Goal: Information Seeking & Learning: Learn about a topic

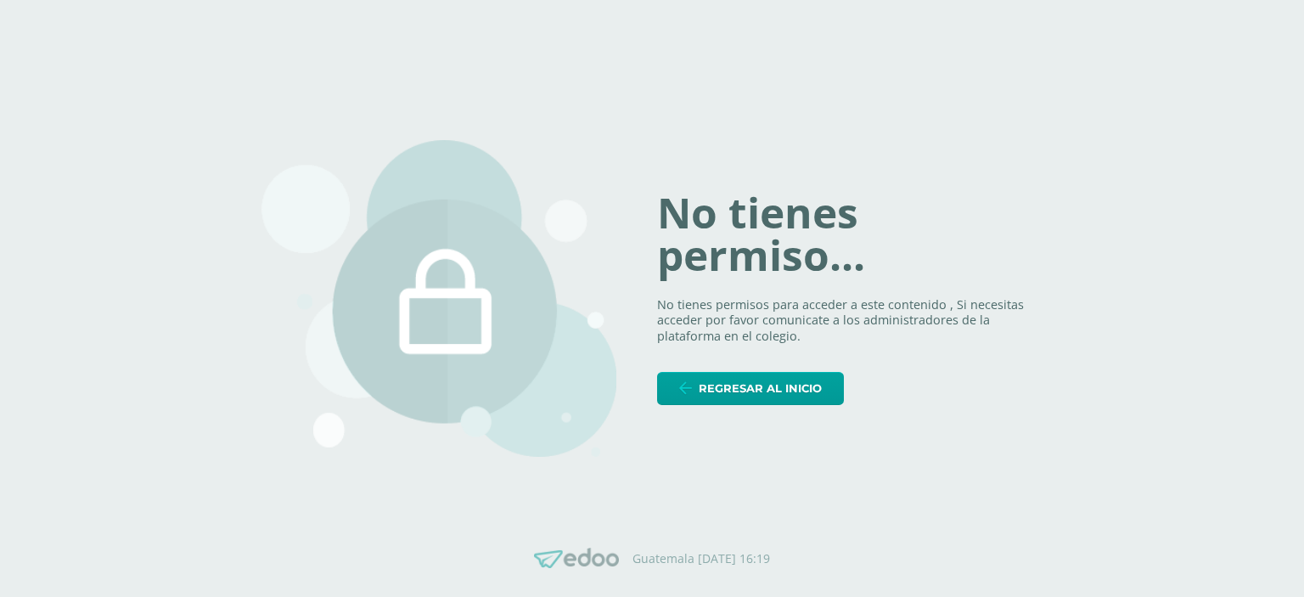
click at [709, 407] on div "No tienes permiso... No tienes permisos para acceder a este contenido , Si nece…" at bounding box center [651, 298] width 781 height 399
click at [706, 396] on span "Regresar al inicio" at bounding box center [760, 388] width 123 height 31
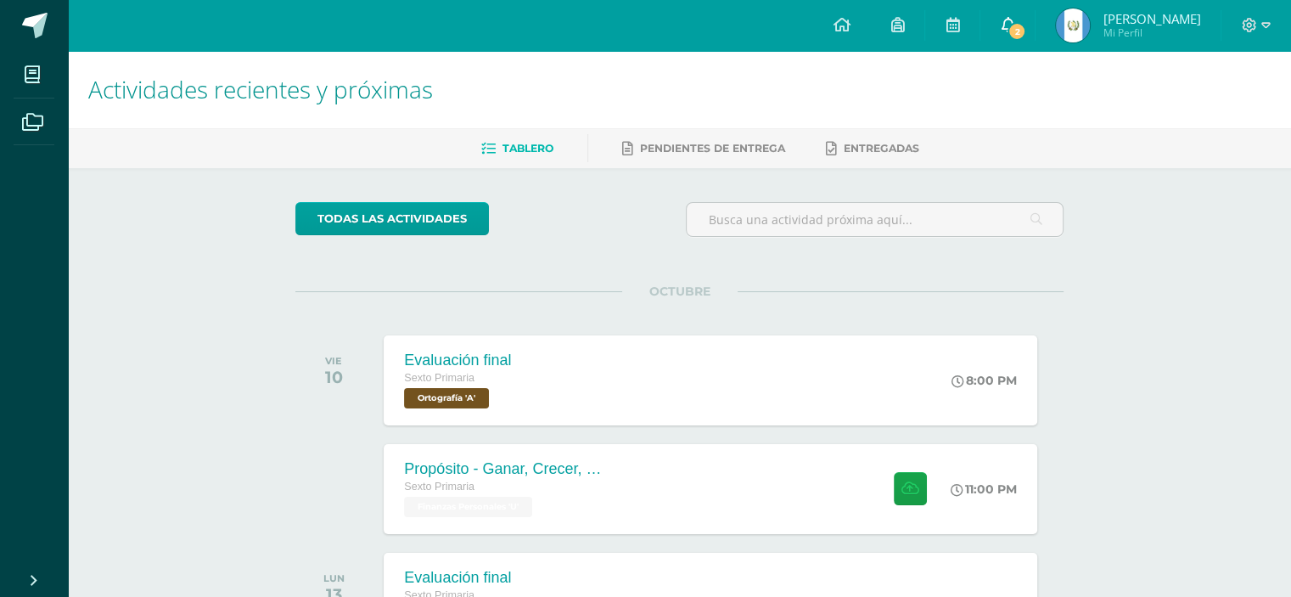
click at [1014, 20] on icon at bounding box center [1008, 24] width 14 height 15
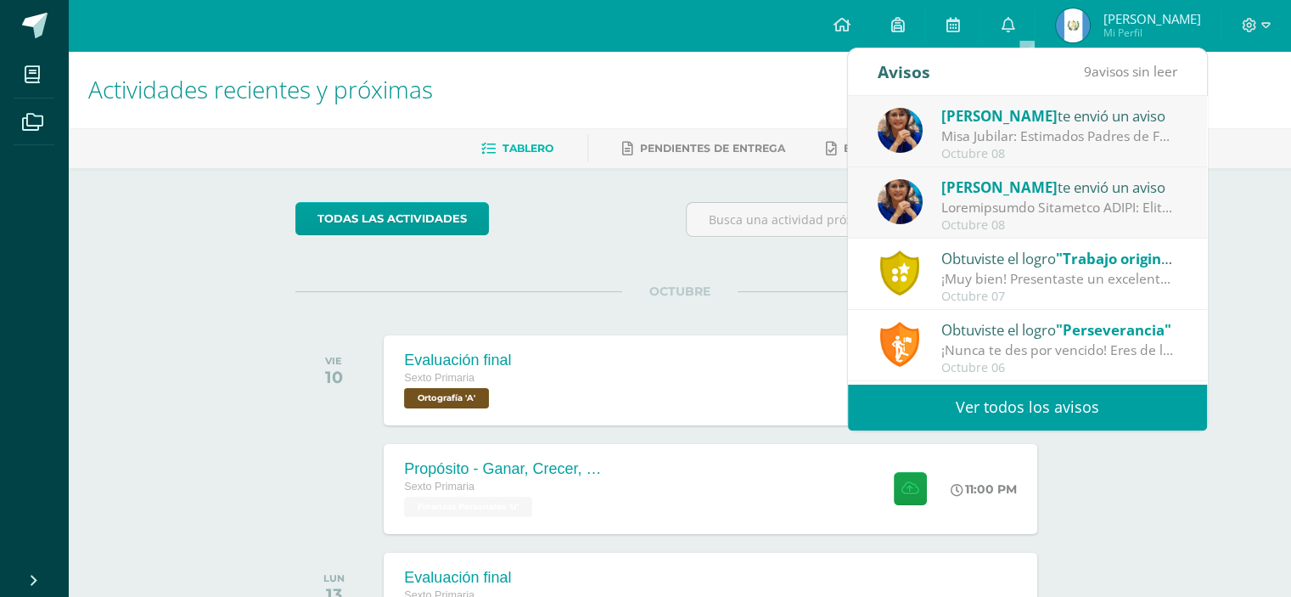
click at [1070, 198] on div at bounding box center [1059, 208] width 236 height 20
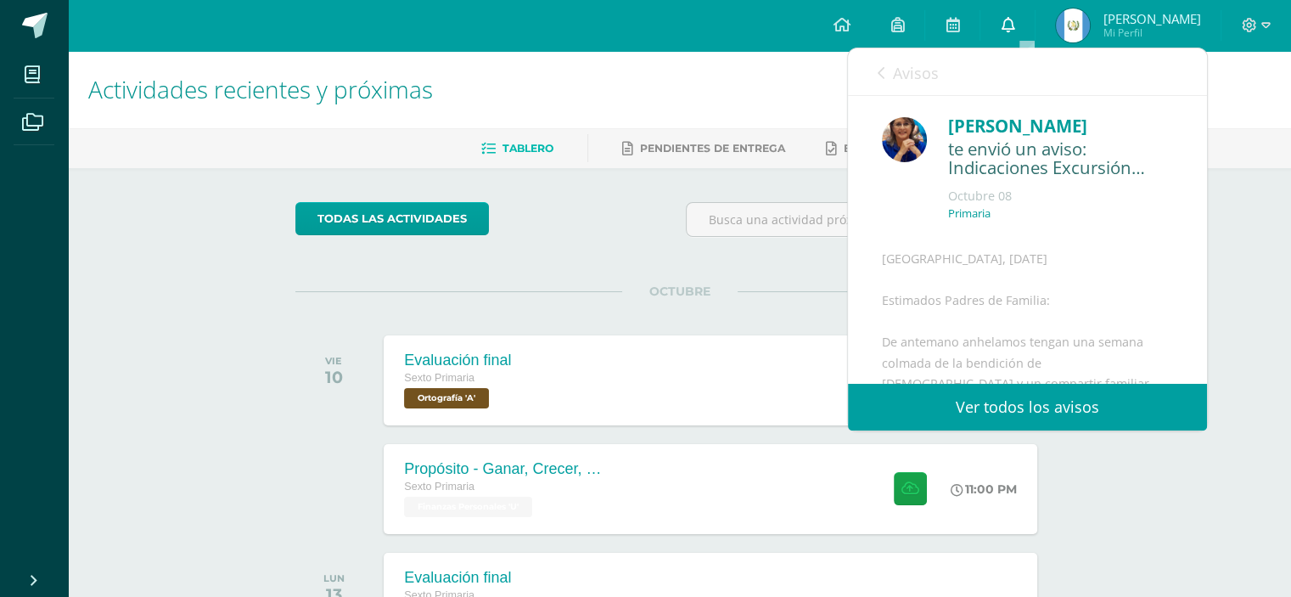
click at [1029, 39] on link "0" at bounding box center [1007, 25] width 54 height 51
click at [1014, 23] on icon at bounding box center [1008, 24] width 14 height 15
click at [1014, 24] on icon at bounding box center [1008, 24] width 14 height 15
click at [571, 149] on ul "Tablero Pendientes de entrega Entregadas" at bounding box center [699, 148] width 1223 height 28
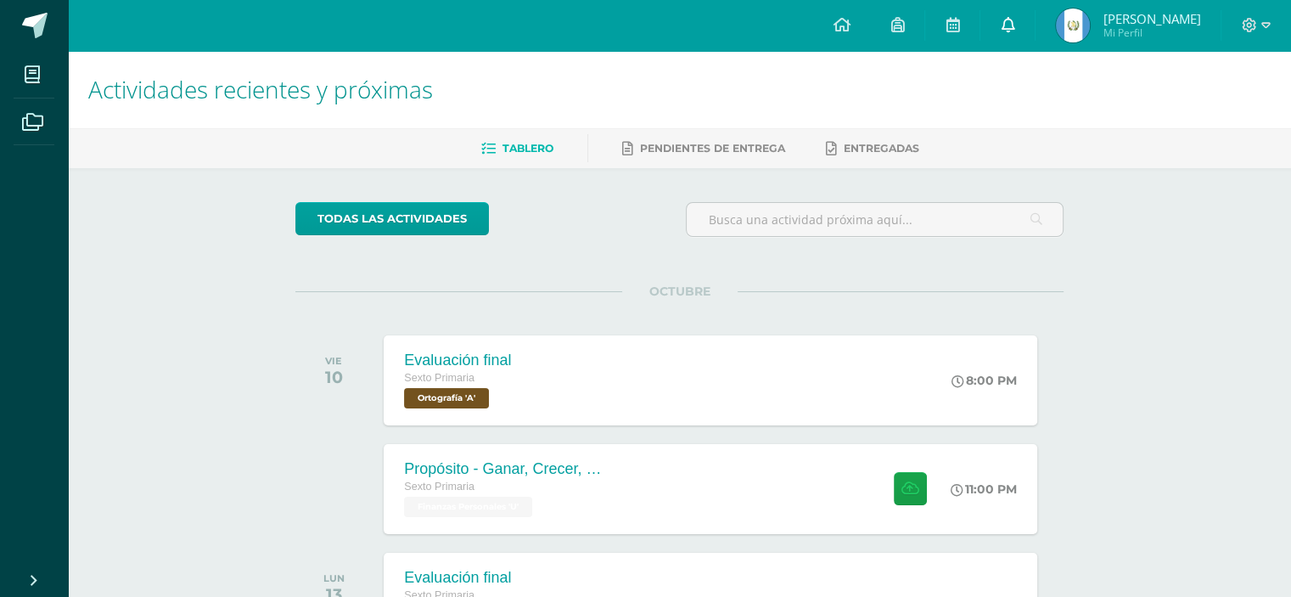
click at [1017, 30] on link "0" at bounding box center [1007, 25] width 54 height 51
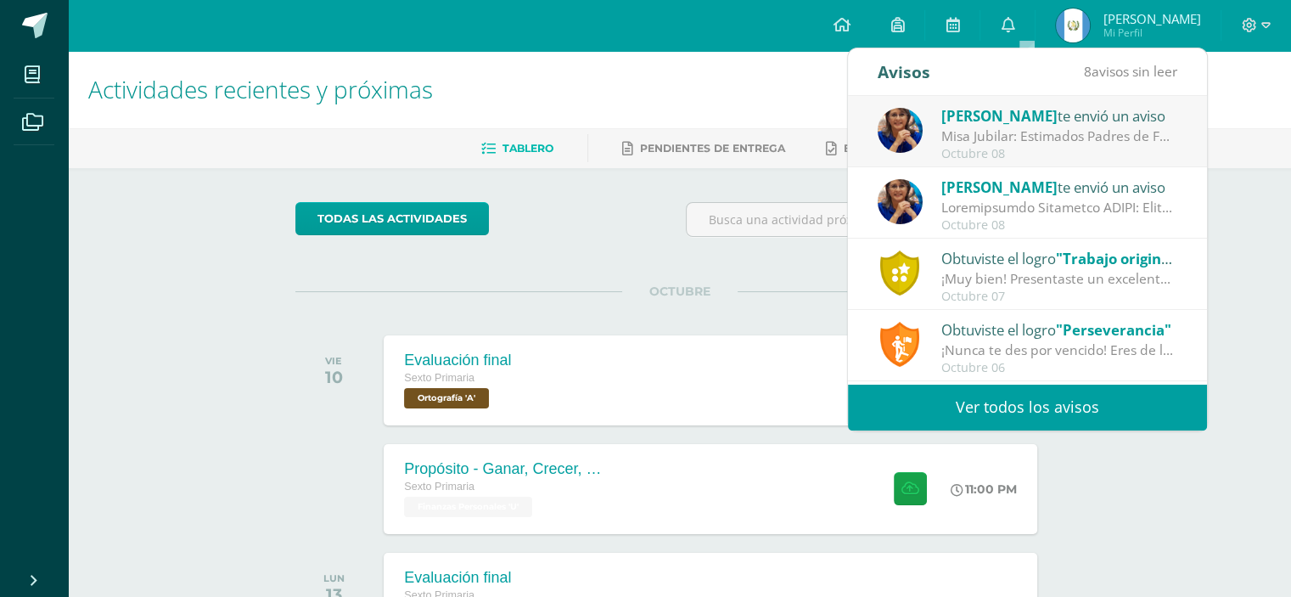
click at [989, 154] on div "Octubre 08" at bounding box center [1059, 154] width 236 height 14
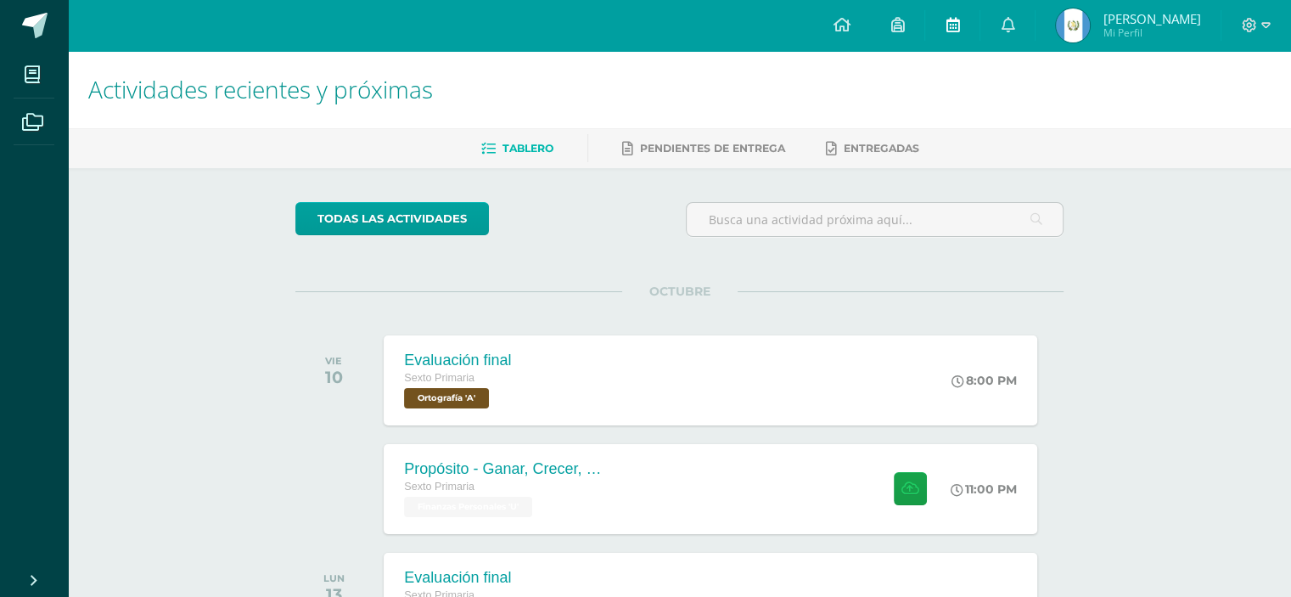
click at [963, 31] on link at bounding box center [952, 25] width 54 height 51
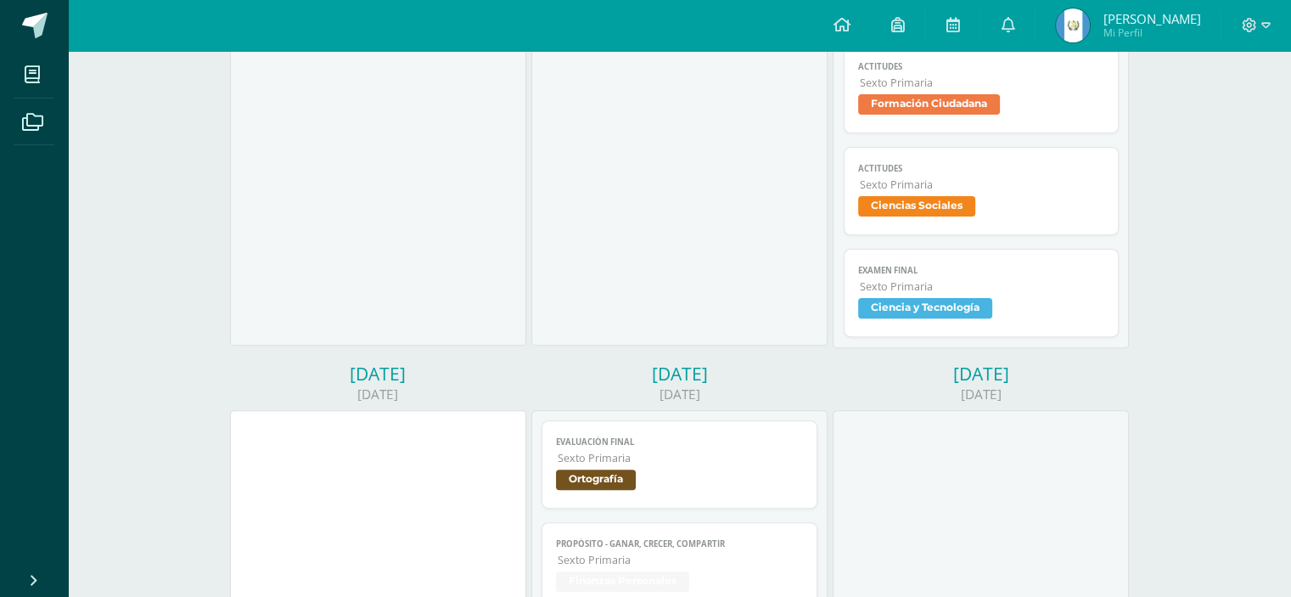
scroll to position [526, 0]
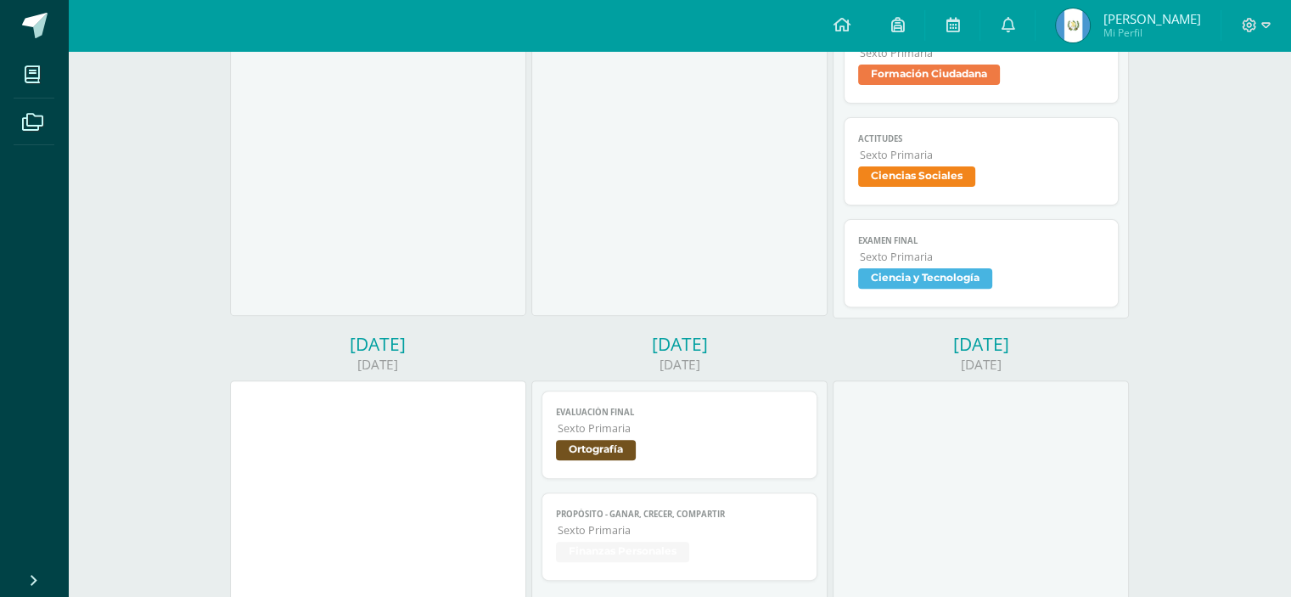
click at [696, 407] on span "Evaluación final" at bounding box center [679, 412] width 247 height 11
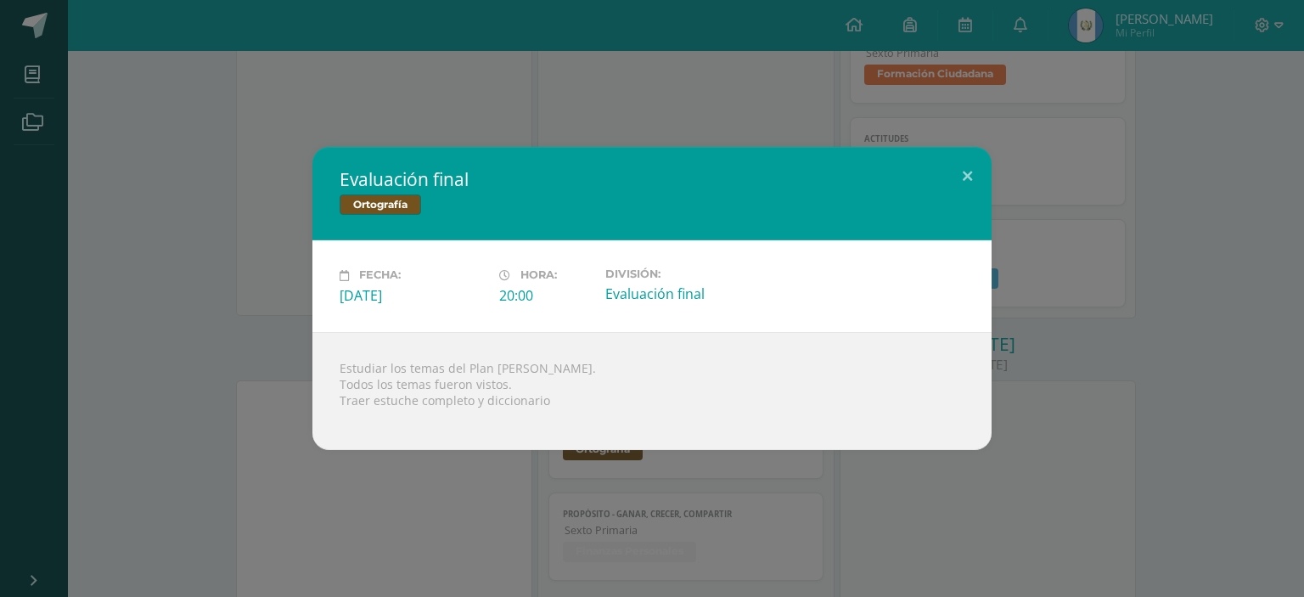
click at [347, 186] on h2 "Evaluación final" at bounding box center [652, 179] width 625 height 24
click at [435, 115] on div "Evaluación final Ortografía Fecha: Viernes 10 de Octubre Hora: 20:00 División: …" at bounding box center [652, 298] width 1304 height 597
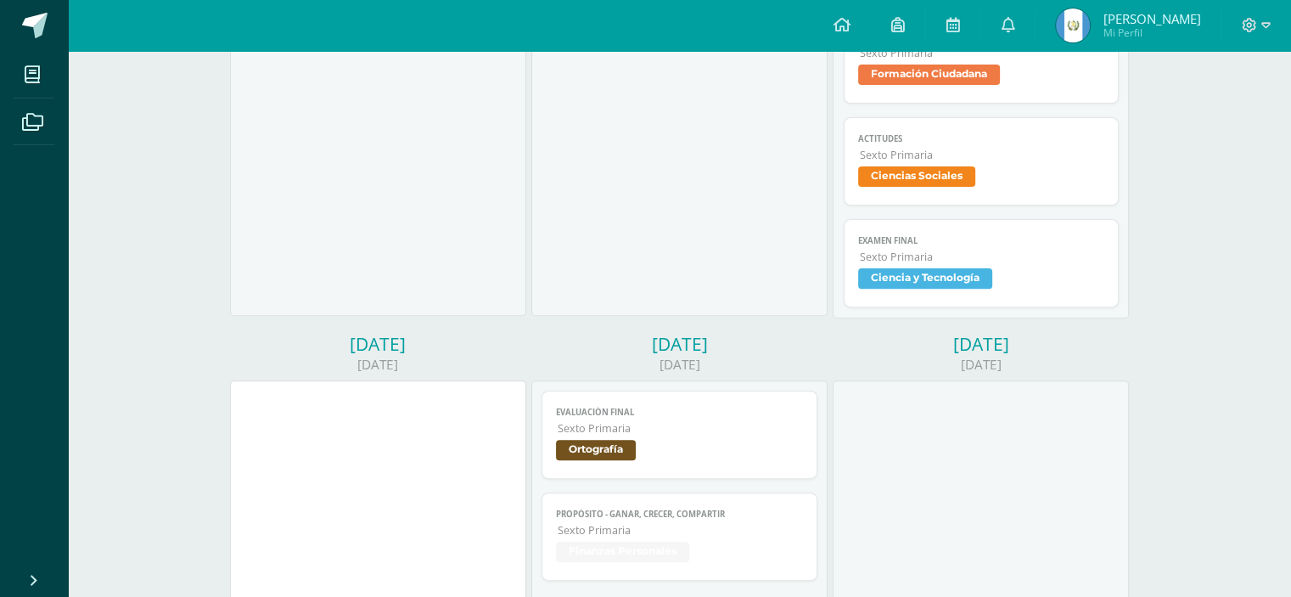
drag, startPoint x: 1303, startPoint y: 210, endPoint x: 691, endPoint y: 155, distance: 614.4
click at [691, 155] on div "Short Quiz 2 Inglés Cargando contenido Short Quiz 2 Sexto Primaria Inglés Evalu…" at bounding box center [679, 58] width 296 height 514
click at [1035, 40] on link at bounding box center [1007, 25] width 54 height 51
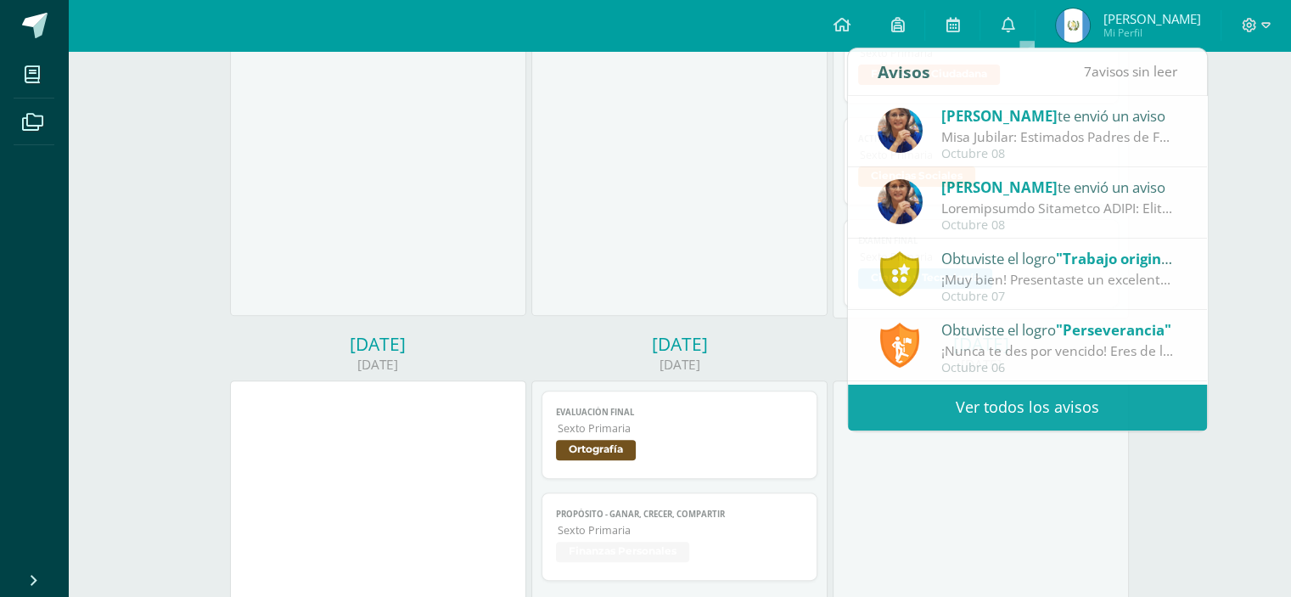
click at [717, 77] on div "Short Quiz 2 Inglés Cargando contenido Short Quiz 2 Sexto Primaria Inglés Evalu…" at bounding box center [679, 58] width 296 height 514
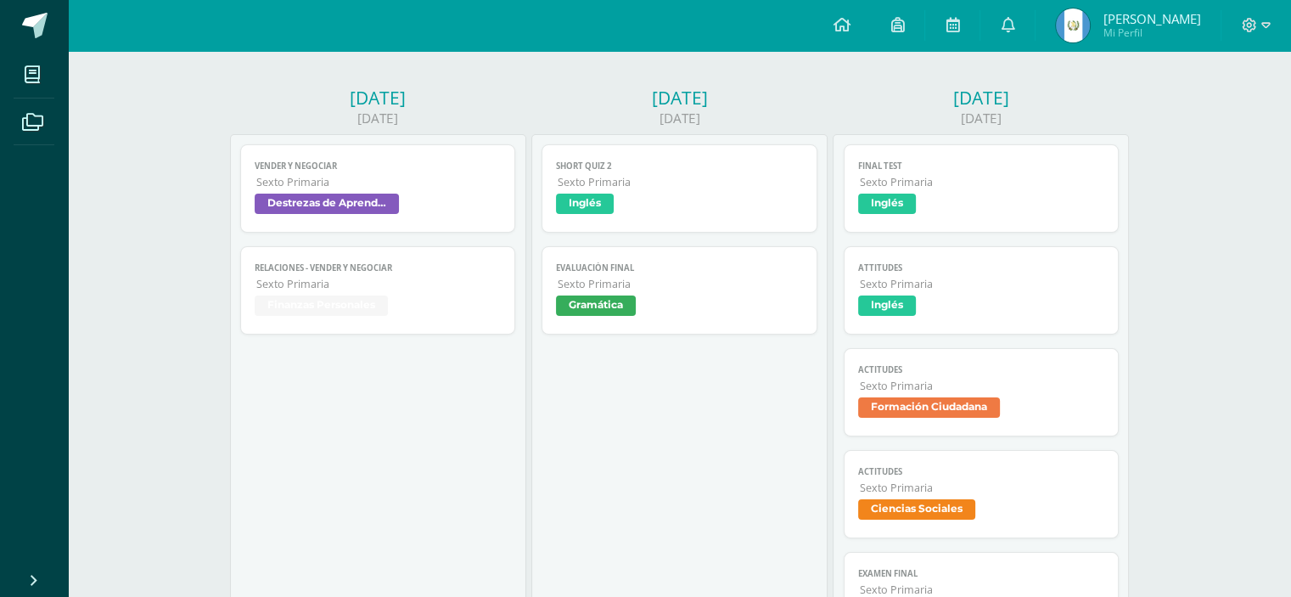
scroll to position [0, 0]
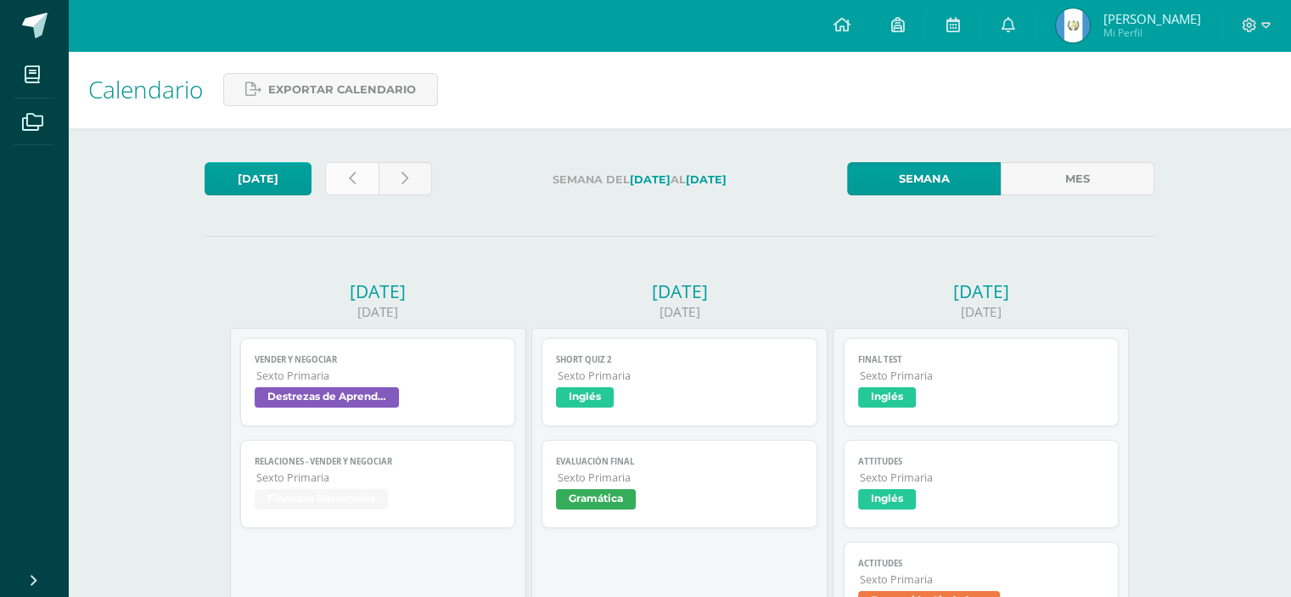
click at [332, 183] on link at bounding box center [351, 178] width 53 height 33
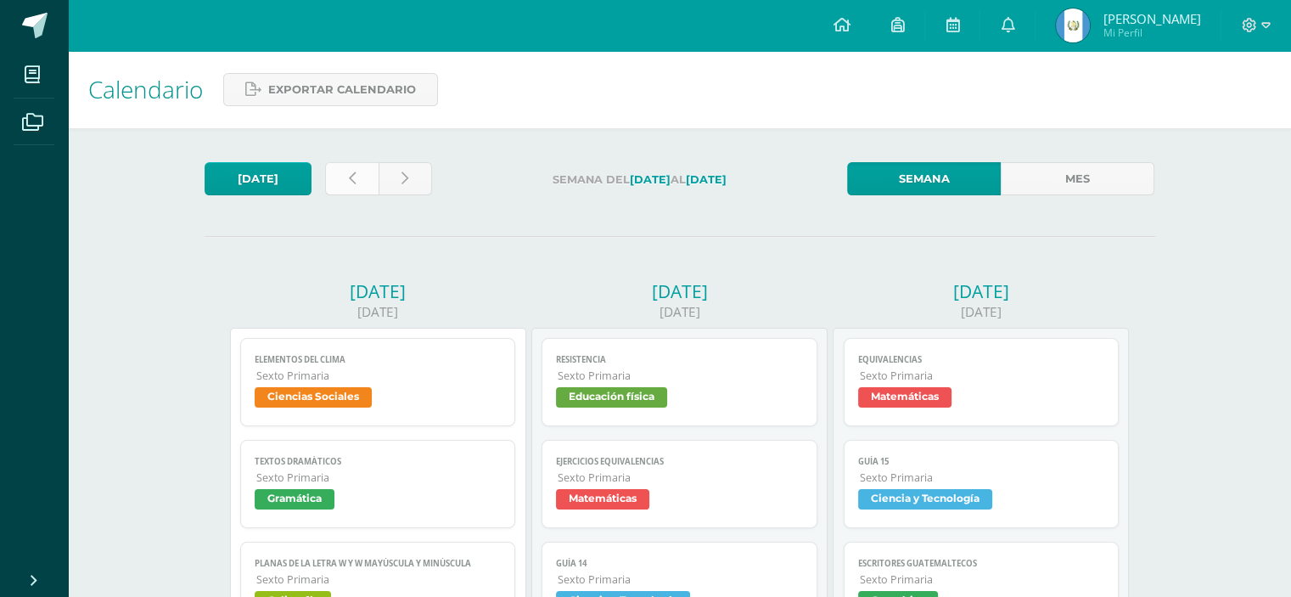
click at [359, 169] on link at bounding box center [351, 178] width 53 height 33
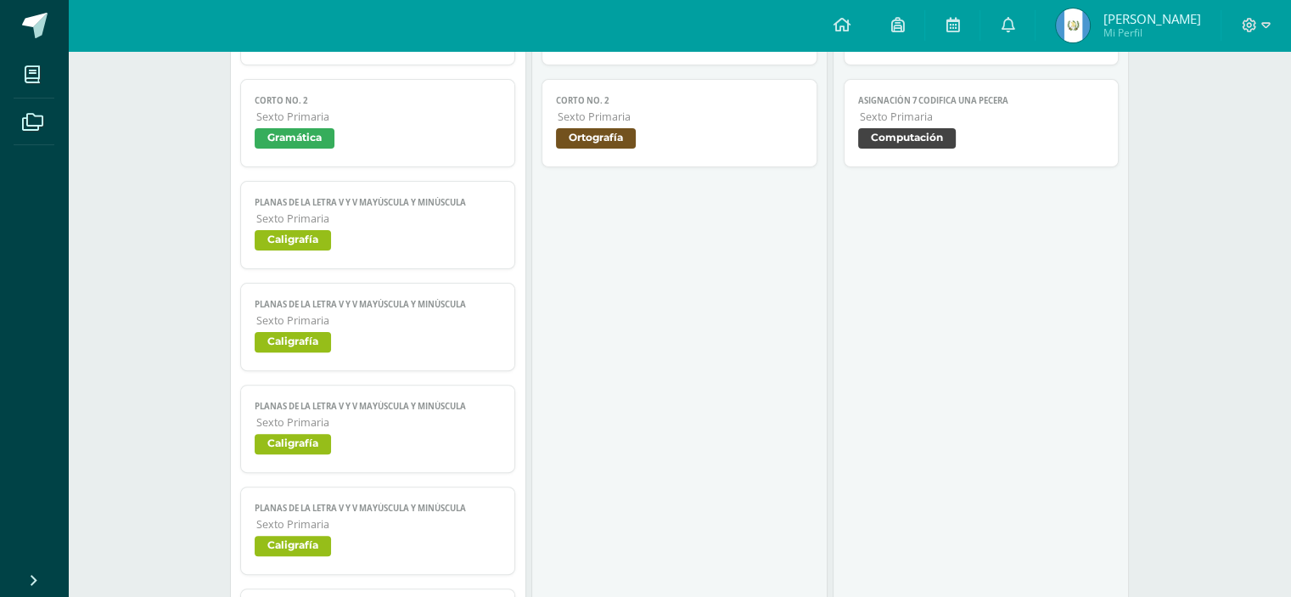
scroll to position [379, 0]
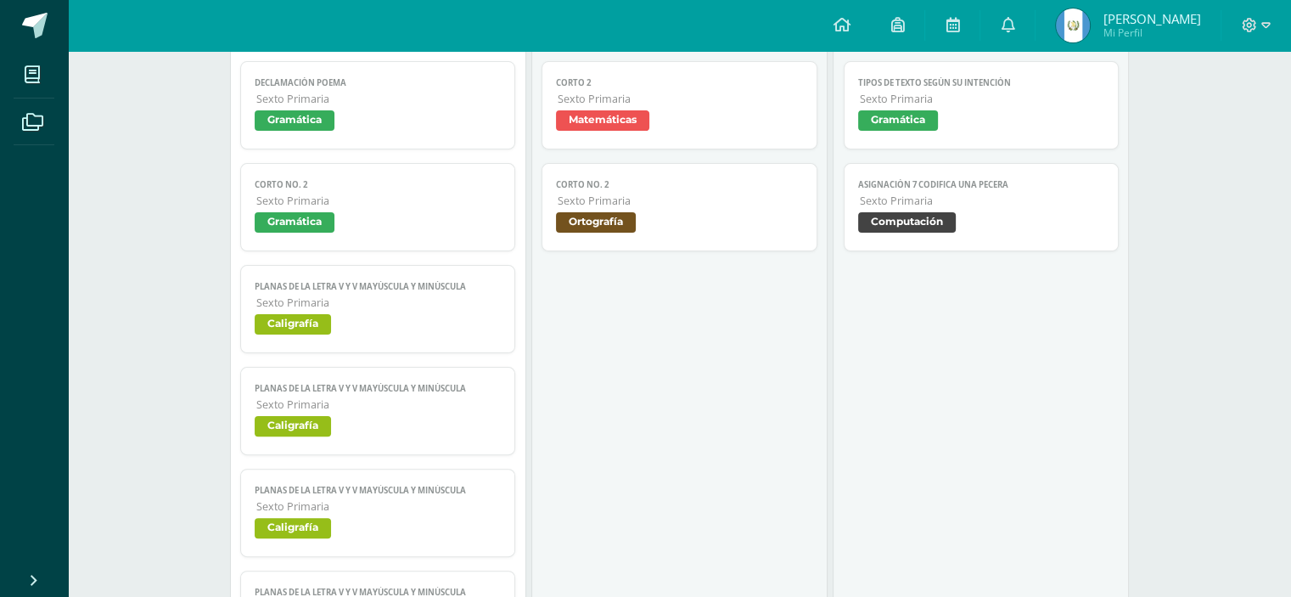
click at [572, 231] on span "Ortografía" at bounding box center [679, 224] width 247 height 25
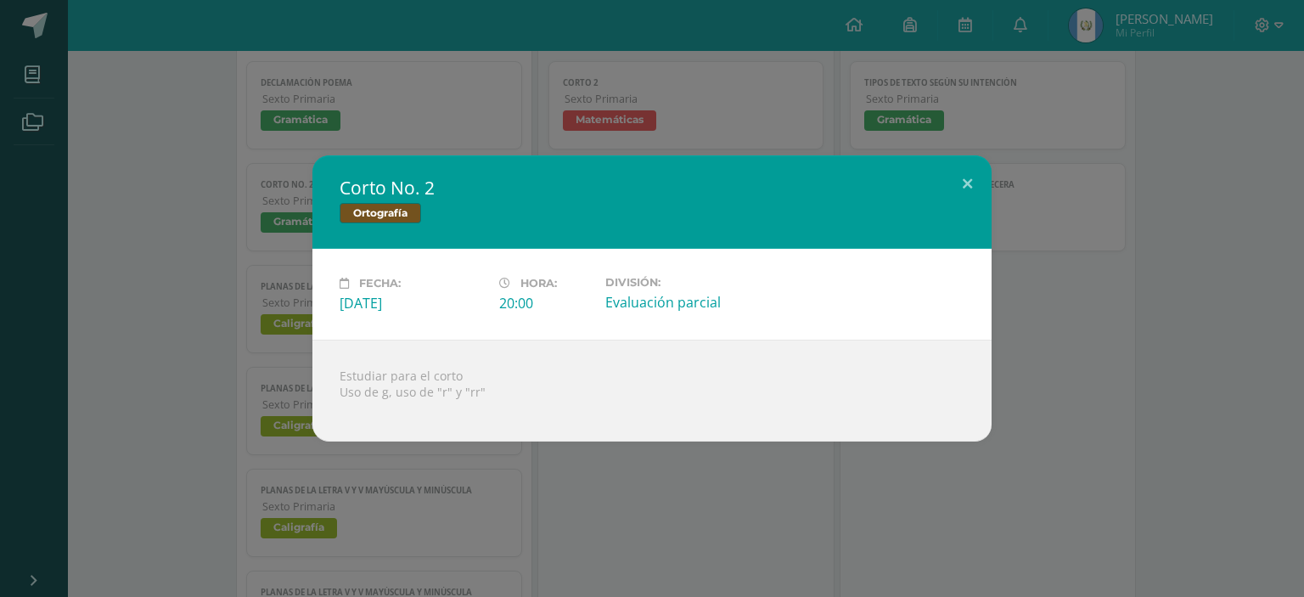
click at [658, 480] on div "Corto No. 2 Ortografía Fecha: Martes 23 de Septiembre Hora: 20:00 División: Eva…" at bounding box center [652, 298] width 1304 height 597
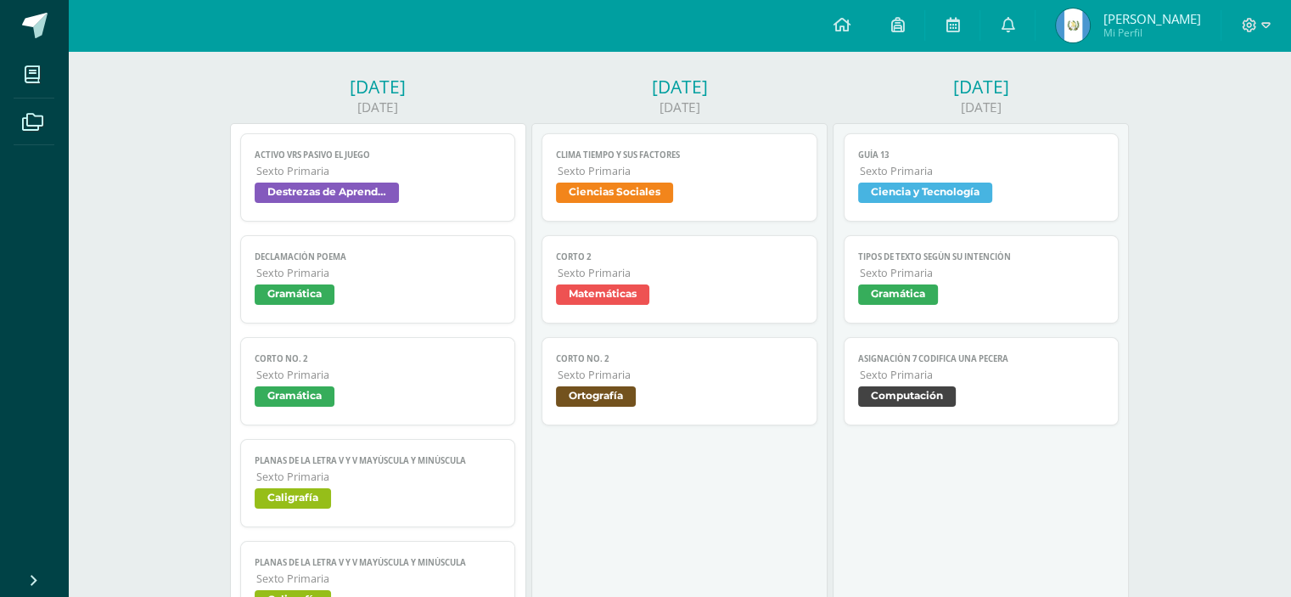
scroll to position [0, 0]
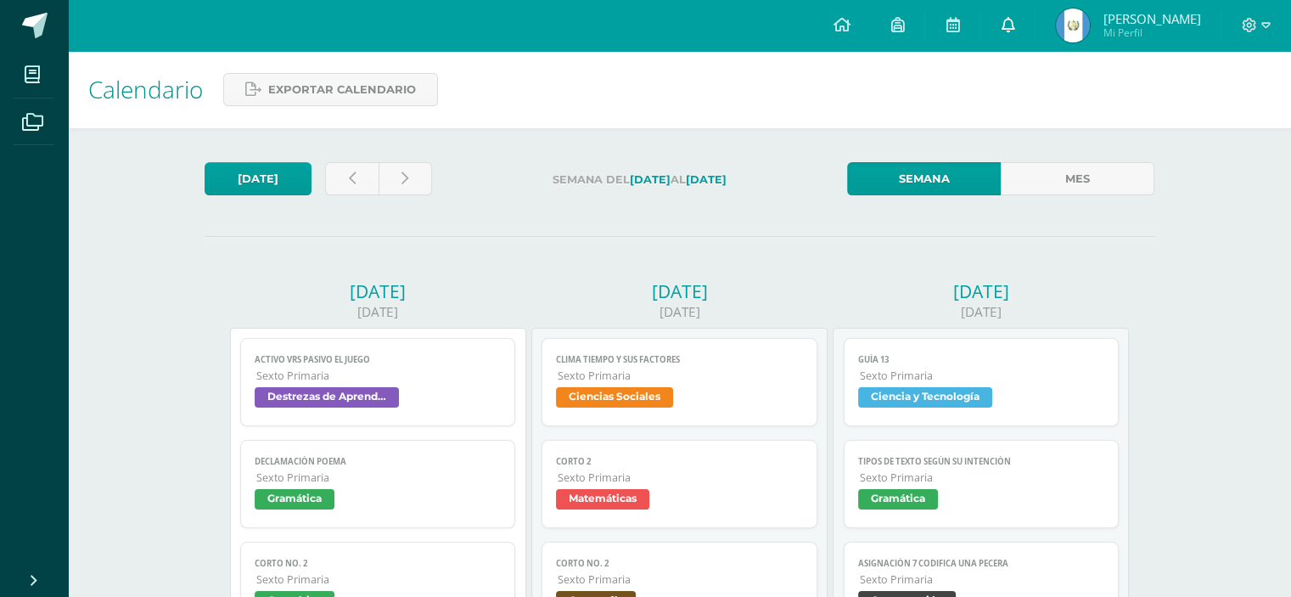
click at [1008, 25] on link at bounding box center [1007, 25] width 54 height 51
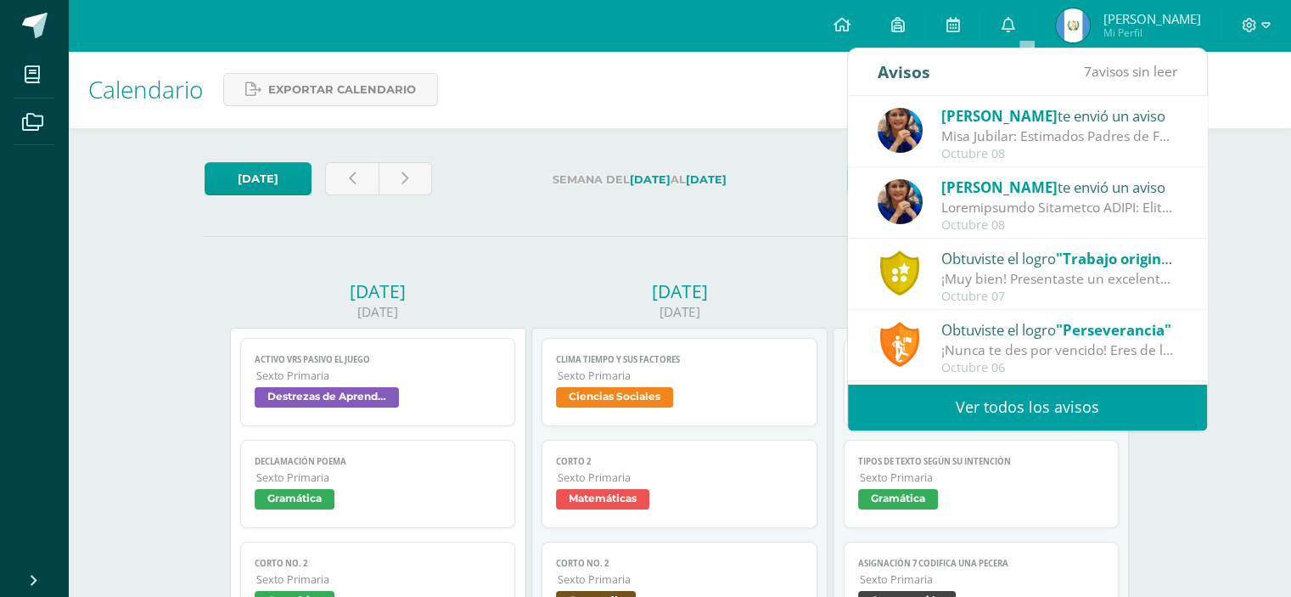
click at [1082, 426] on link "Ver todos los avisos" at bounding box center [1027, 407] width 359 height 47
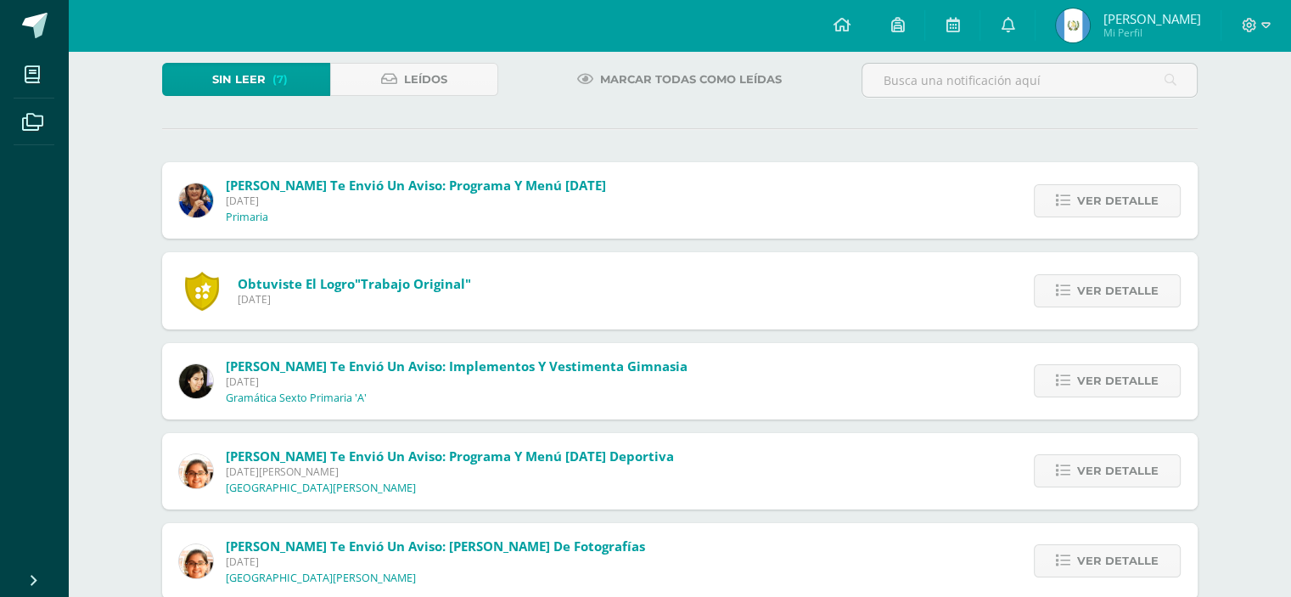
scroll to position [111, 0]
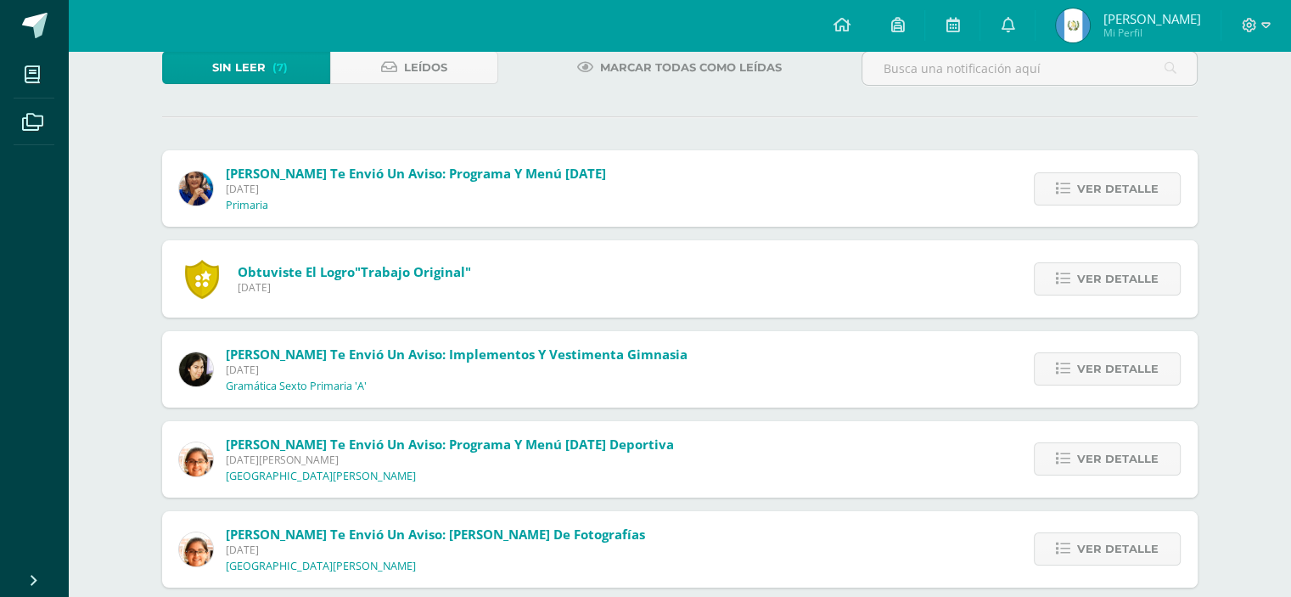
drag, startPoint x: 556, startPoint y: 379, endPoint x: 558, endPoint y: 391, distance: 12.0
click at [557, 380] on span "Alejandra Coyoy te envió un aviso: Implementos y vestimenta gimnasia Jueves 04 …" at bounding box center [457, 369] width 462 height 48
click at [1067, 376] on link "Ver detalle" at bounding box center [1107, 368] width 147 height 33
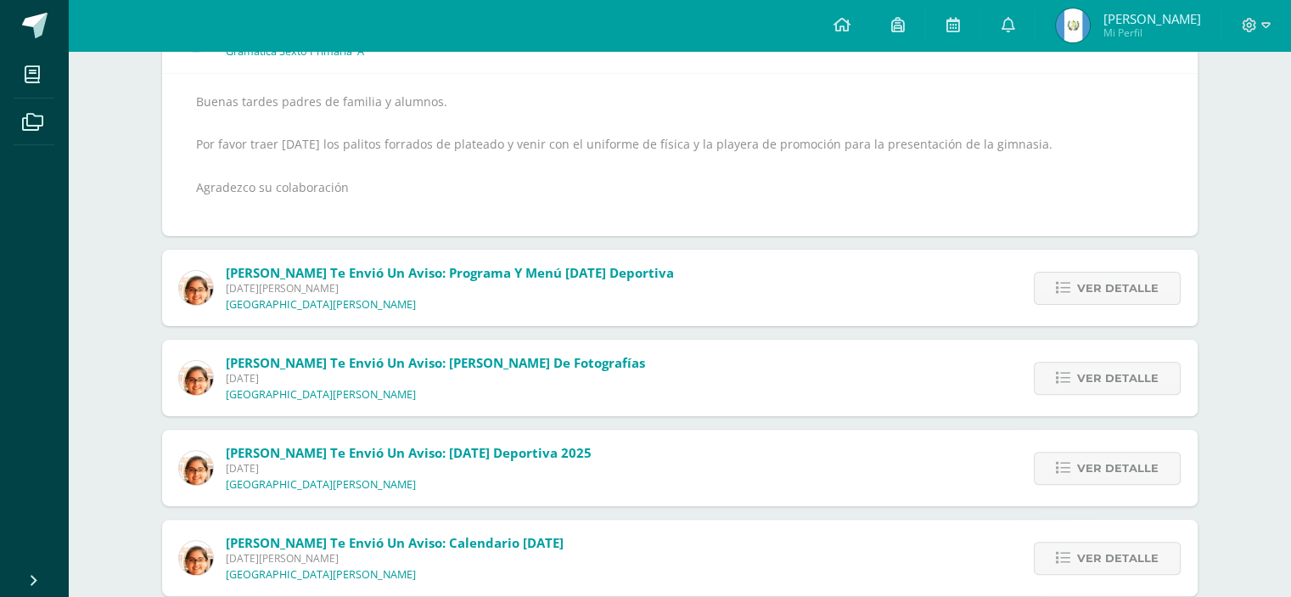
scroll to position [477, 0]
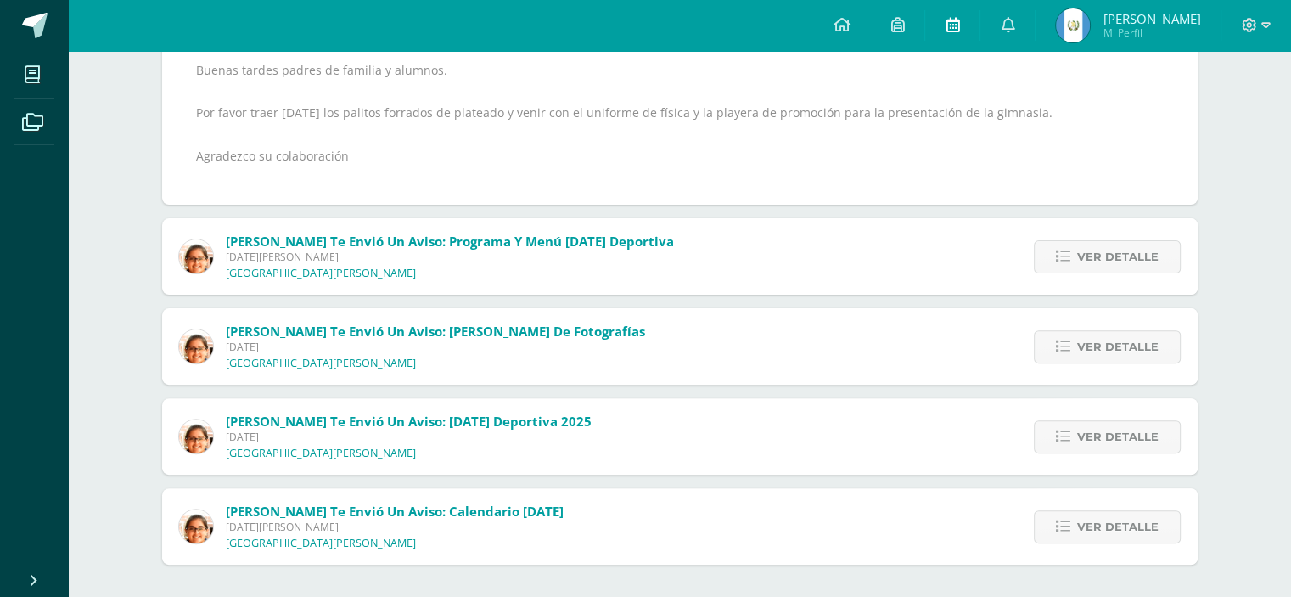
click at [959, 22] on icon at bounding box center [953, 24] width 14 height 15
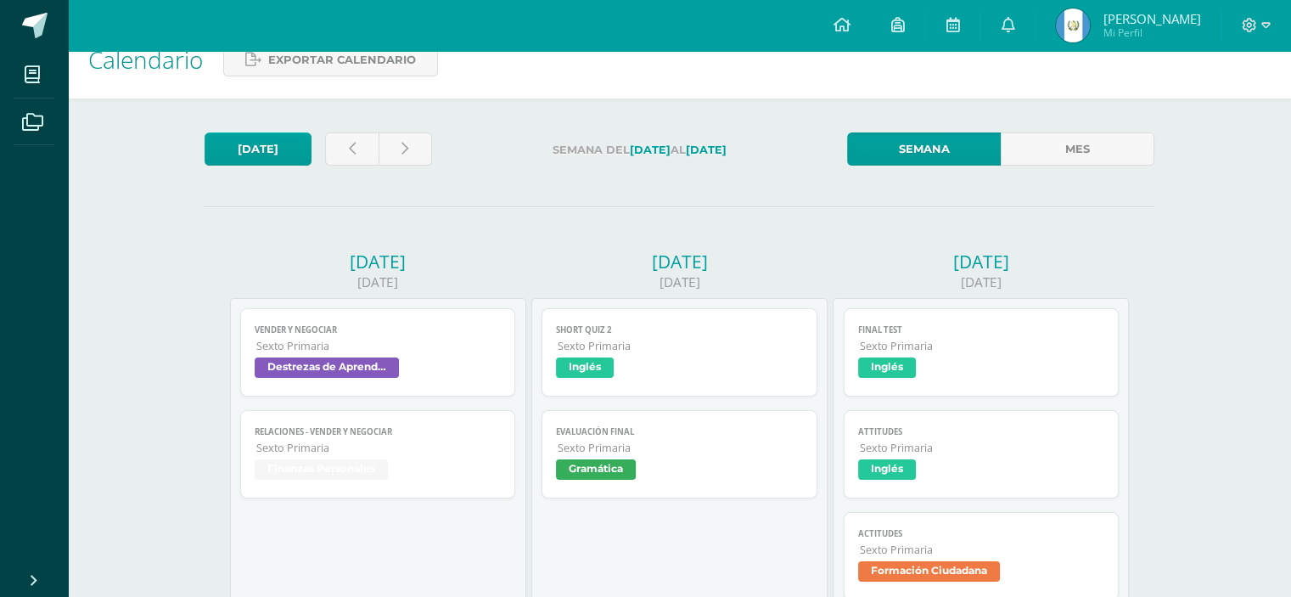
scroll to position [29, 0]
click at [328, 41] on div "Configuración Cerrar sesión Javier Andree Mi Perfil Avisos 6 avisos sin leer Av…" at bounding box center [679, 25] width 1223 height 51
click at [329, 55] on span "Exportar calendario" at bounding box center [342, 60] width 148 height 31
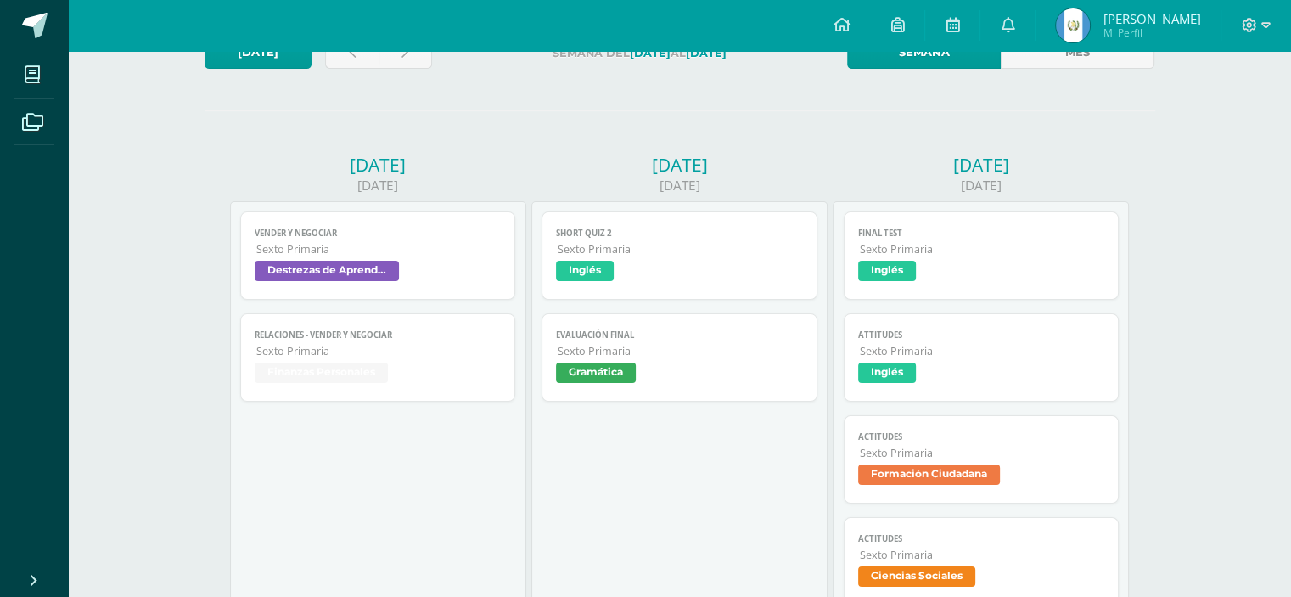
scroll to position [151, 0]
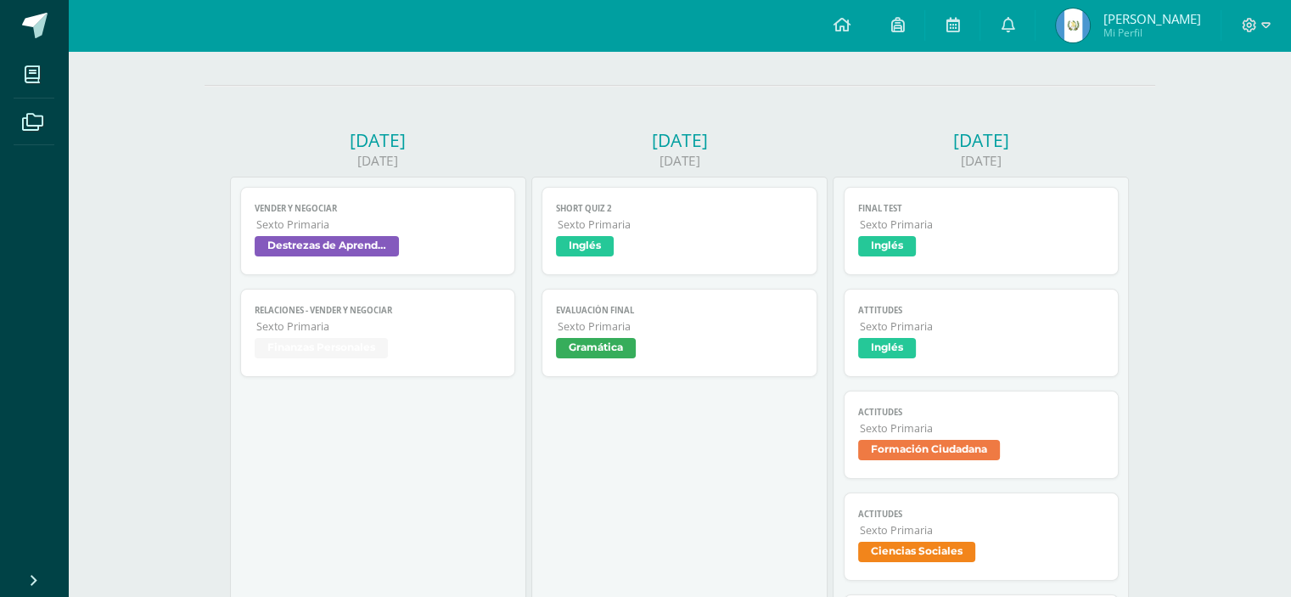
click at [579, 330] on span "Sexto Primaria" at bounding box center [680, 326] width 245 height 14
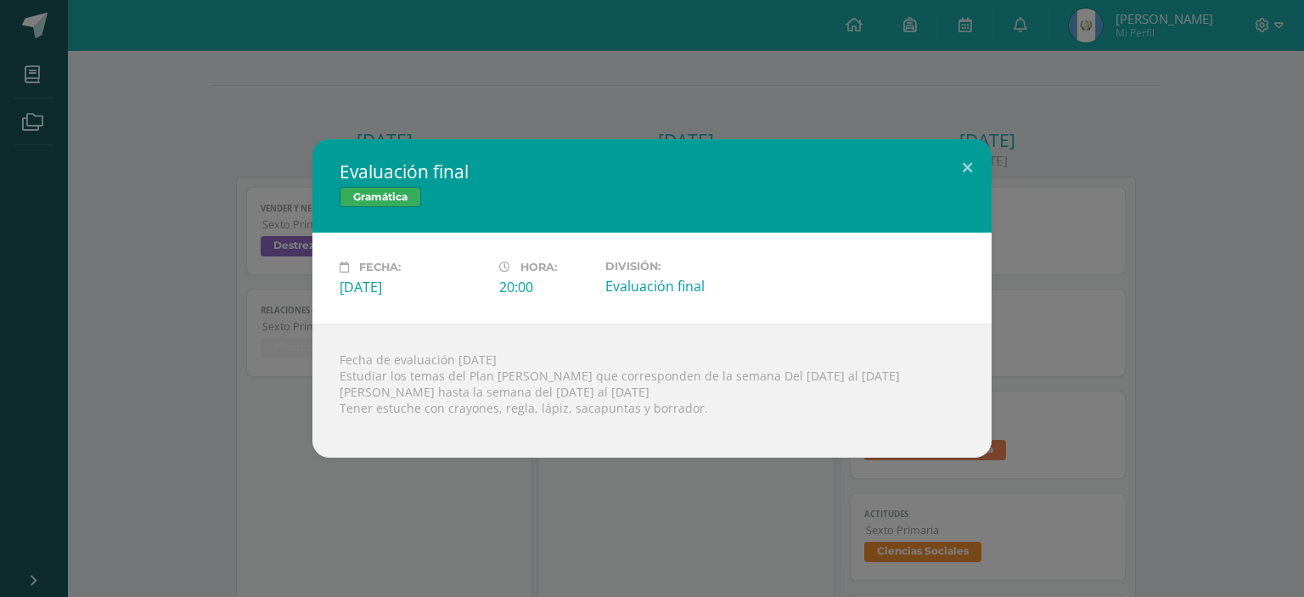
click at [189, 44] on div "Evaluación final Gramática Fecha: Martes 07 de Octubre Hora: 20:00 División: Ev…" at bounding box center [652, 298] width 1304 height 597
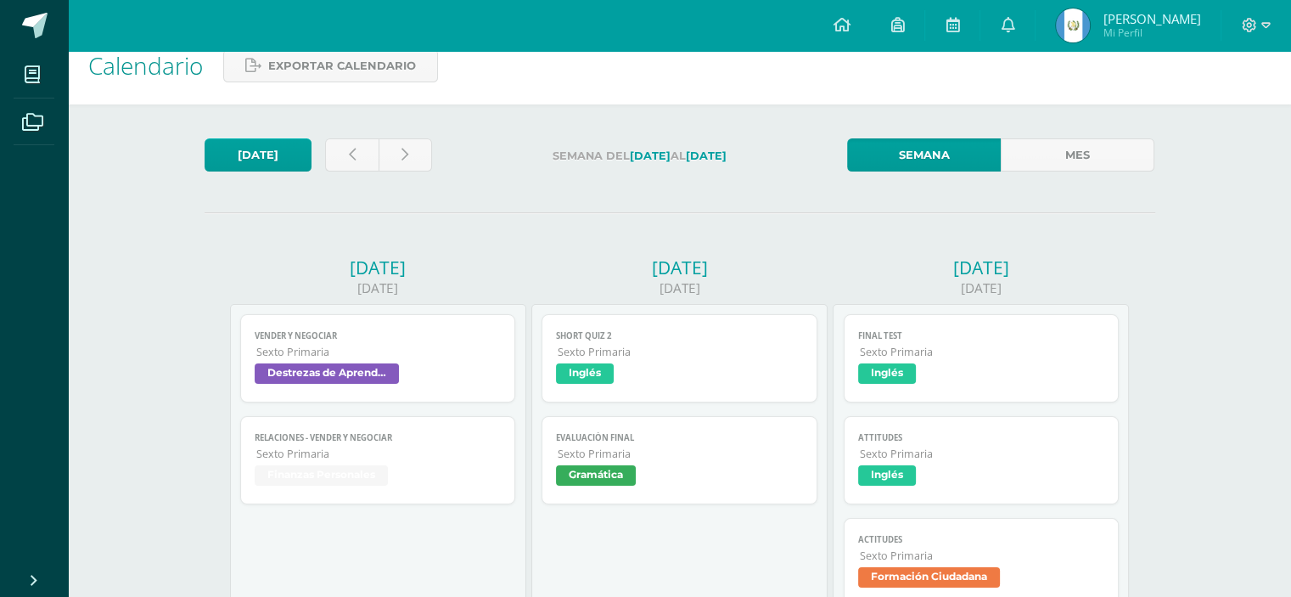
scroll to position [0, 0]
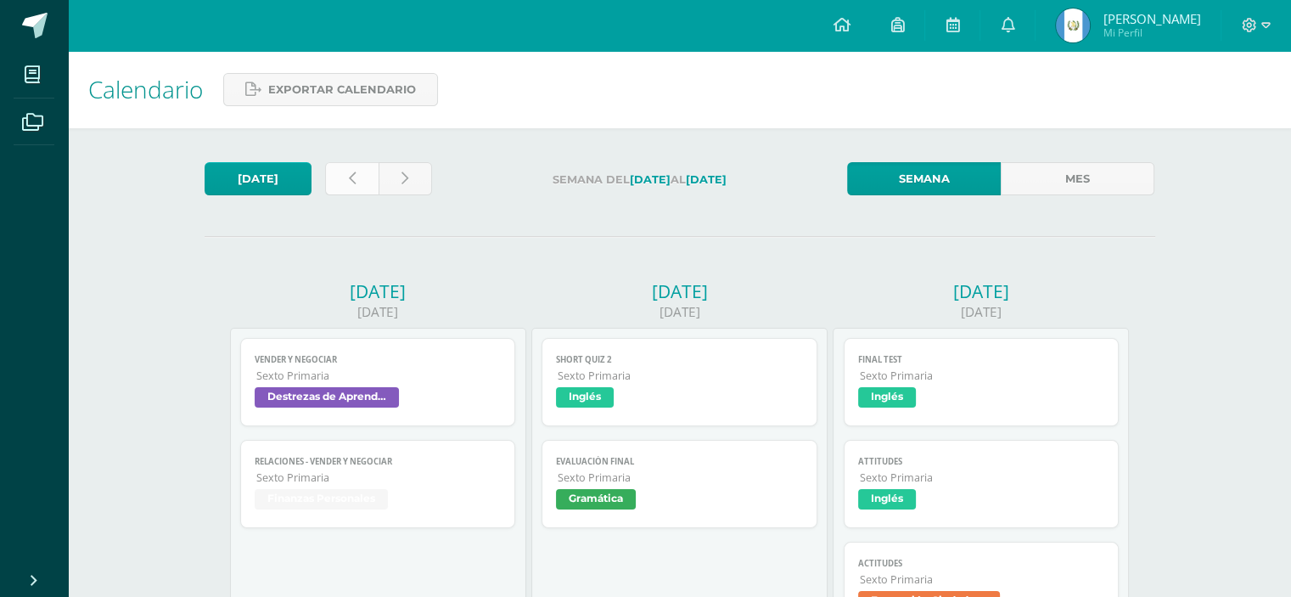
click at [336, 172] on link at bounding box center [351, 178] width 53 height 33
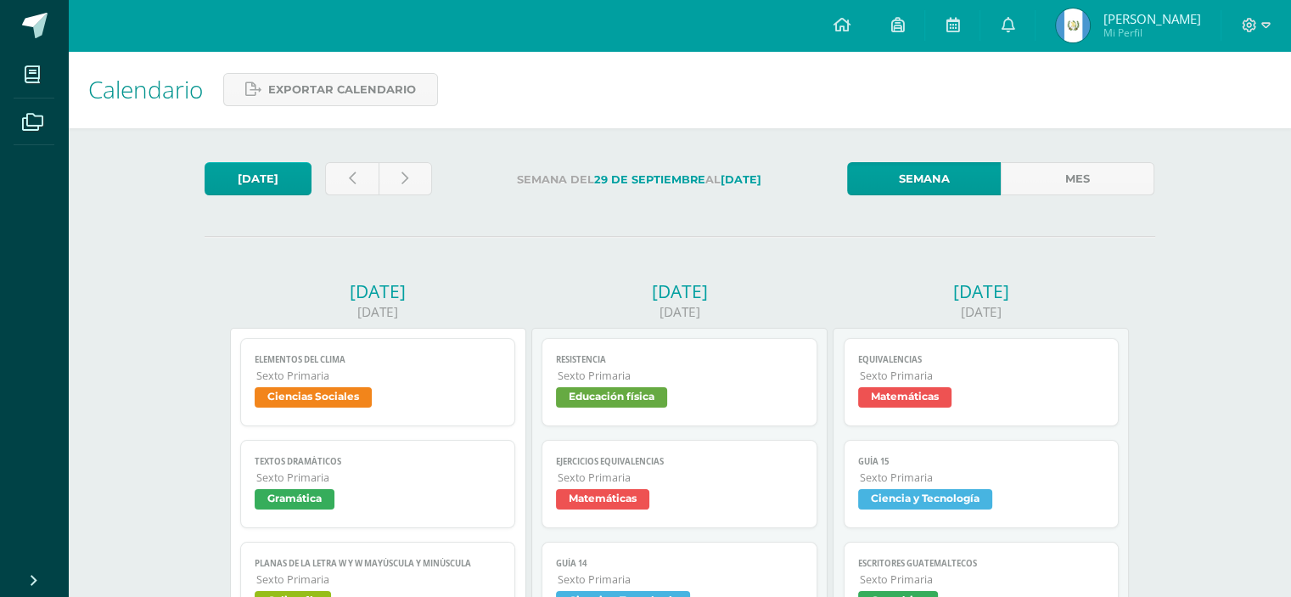
drag, startPoint x: 0, startPoint y: 0, endPoint x: 269, endPoint y: 161, distance: 313.7
click at [265, 166] on link "[DATE]" at bounding box center [258, 178] width 107 height 33
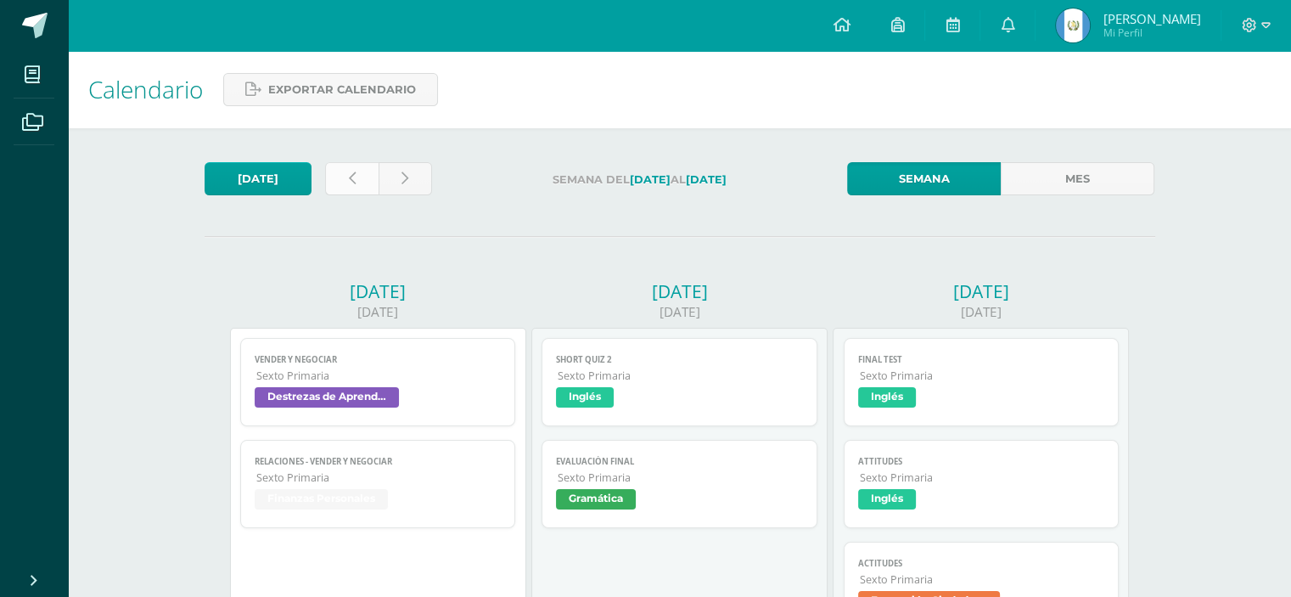
click at [333, 177] on link at bounding box center [351, 178] width 53 height 33
click at [331, 177] on link at bounding box center [351, 178] width 53 height 33
click at [332, 177] on link at bounding box center [351, 178] width 53 height 33
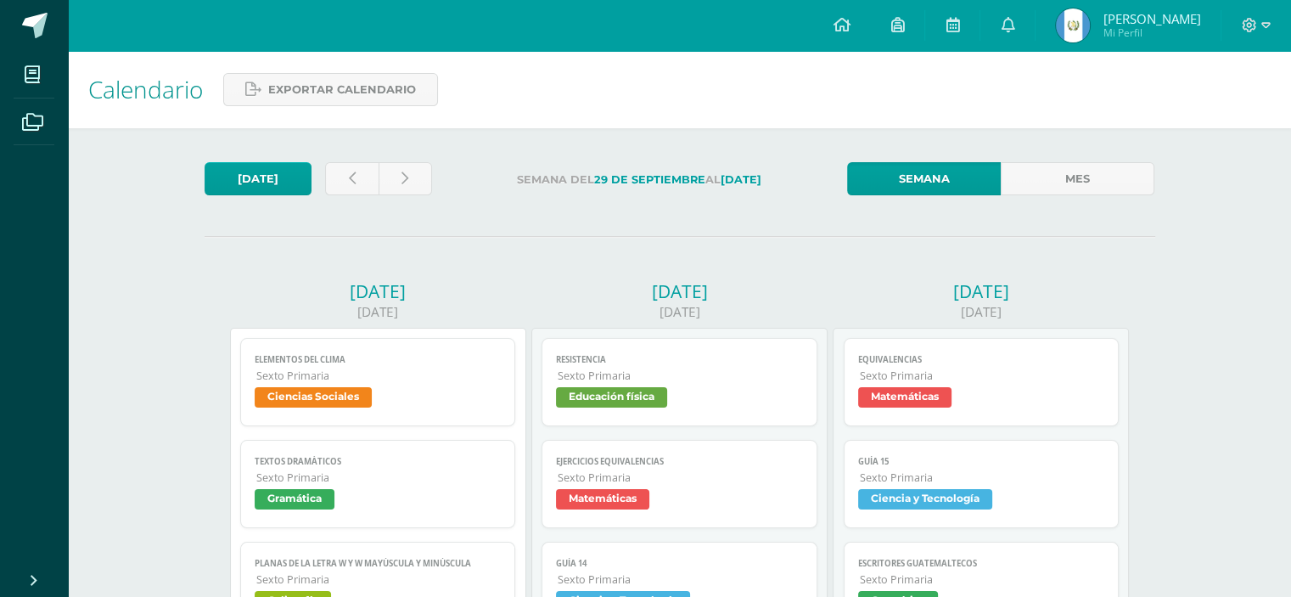
click at [344, 177] on link at bounding box center [351, 178] width 53 height 33
click at [344, 178] on link at bounding box center [351, 178] width 53 height 33
click at [343, 179] on link at bounding box center [351, 178] width 53 height 33
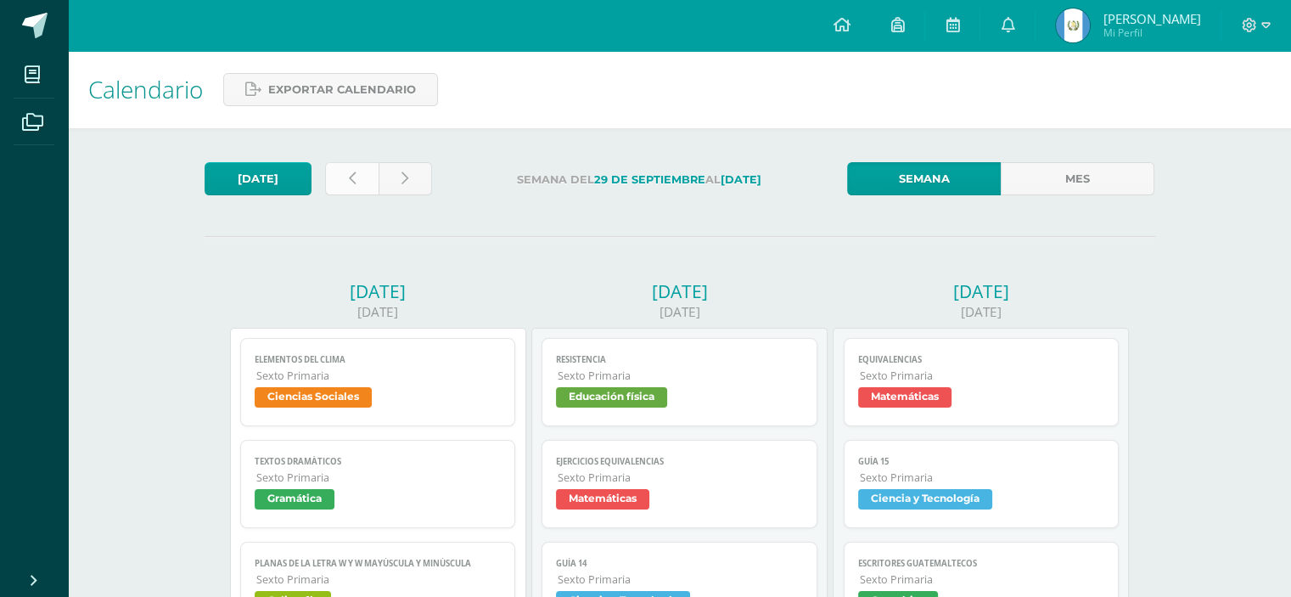
click at [342, 179] on link at bounding box center [351, 178] width 53 height 33
click at [343, 178] on link at bounding box center [351, 178] width 53 height 33
click at [342, 178] on link at bounding box center [351, 178] width 53 height 33
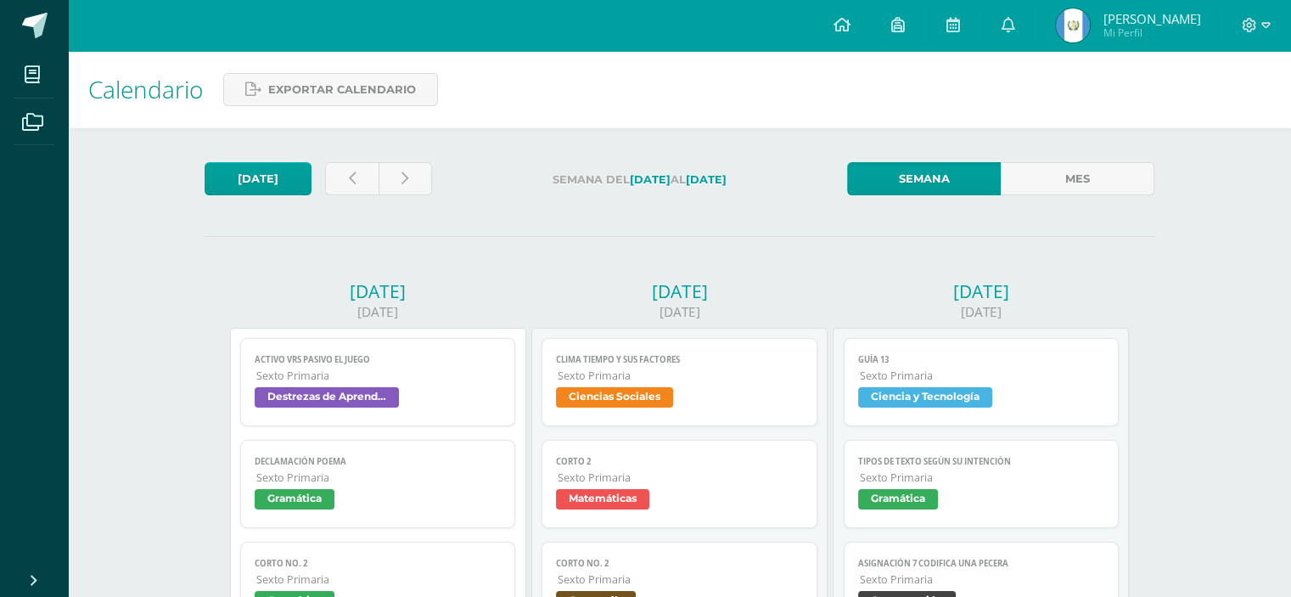
click at [970, 170] on link "Semana" at bounding box center [924, 178] width 154 height 33
click at [1084, 182] on link "Mes" at bounding box center [1078, 178] width 154 height 33
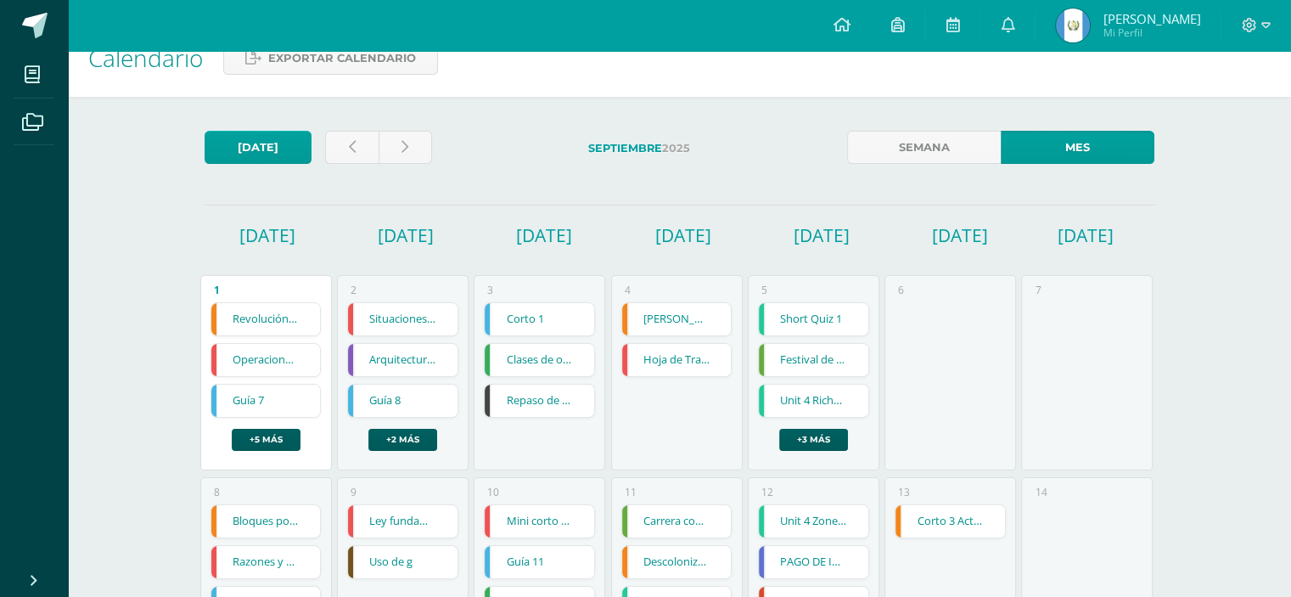
scroll to position [29, 0]
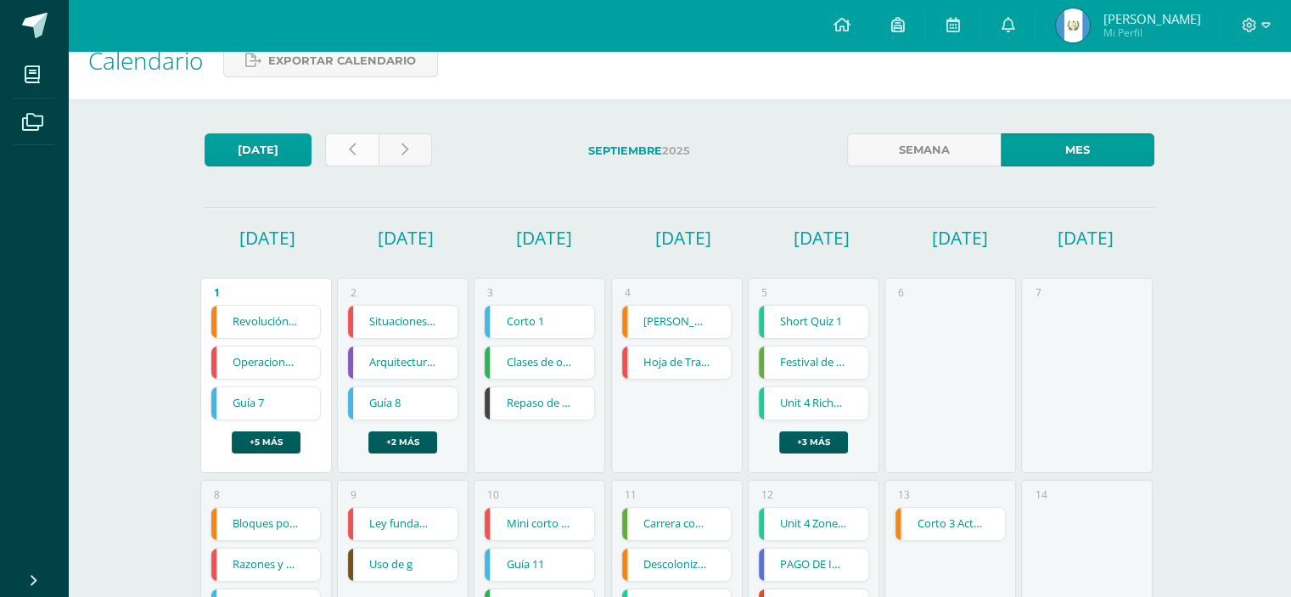
click at [338, 142] on link at bounding box center [351, 149] width 53 height 33
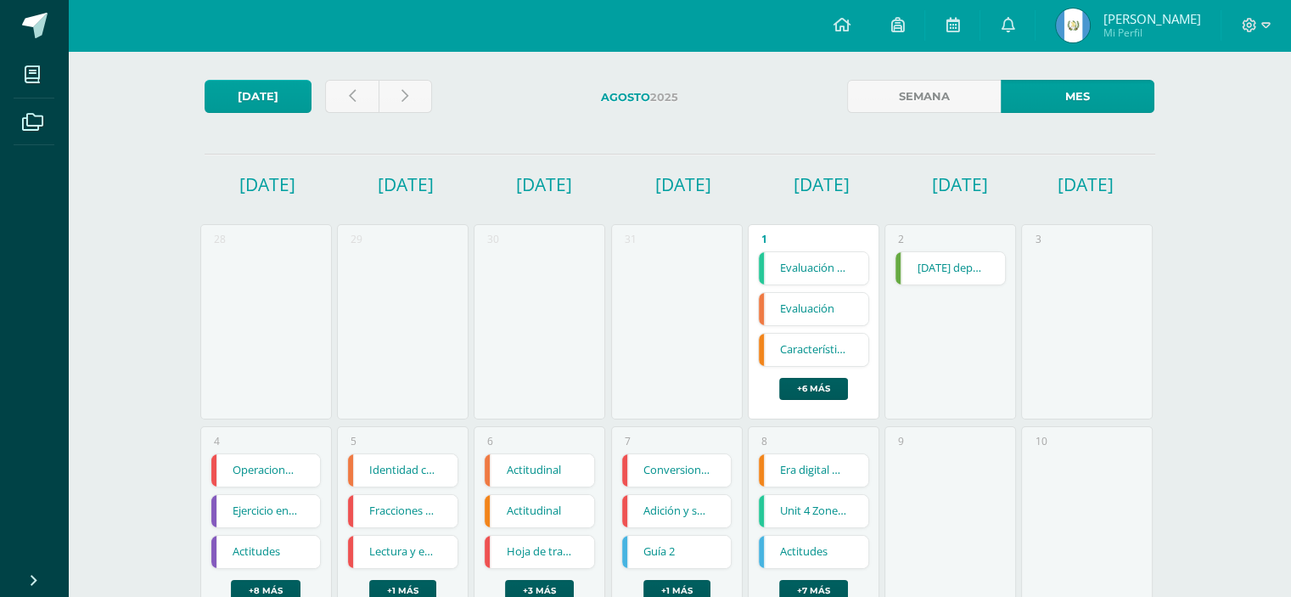
scroll to position [53, 0]
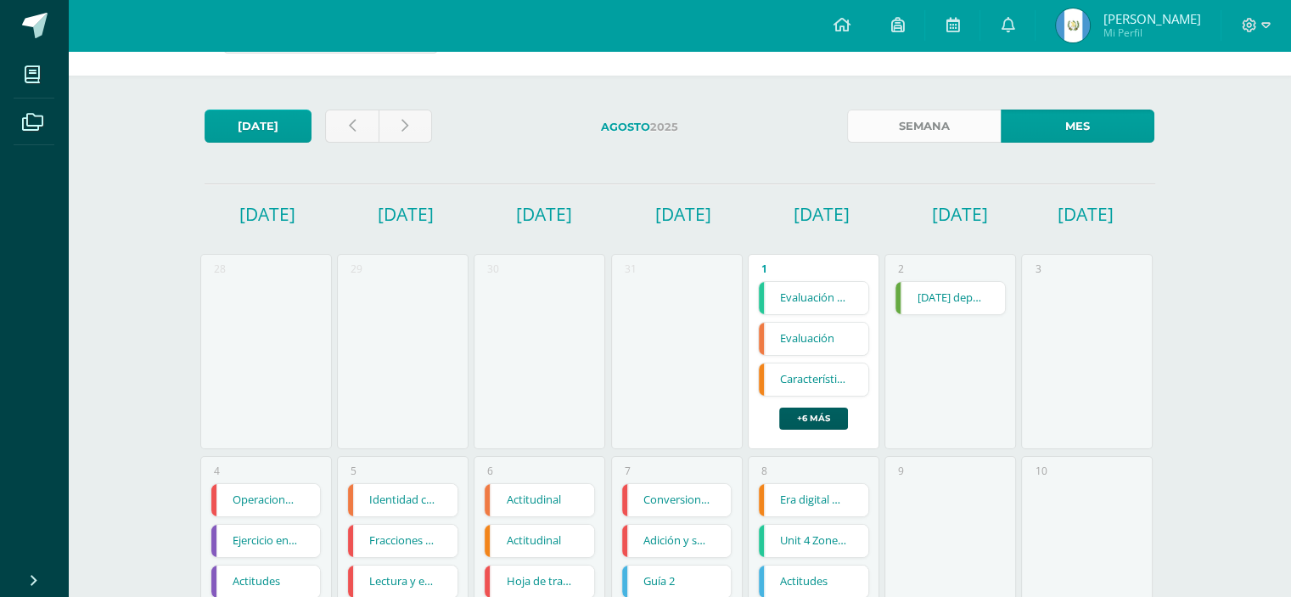
click at [924, 129] on link "Semana" at bounding box center [924, 126] width 154 height 33
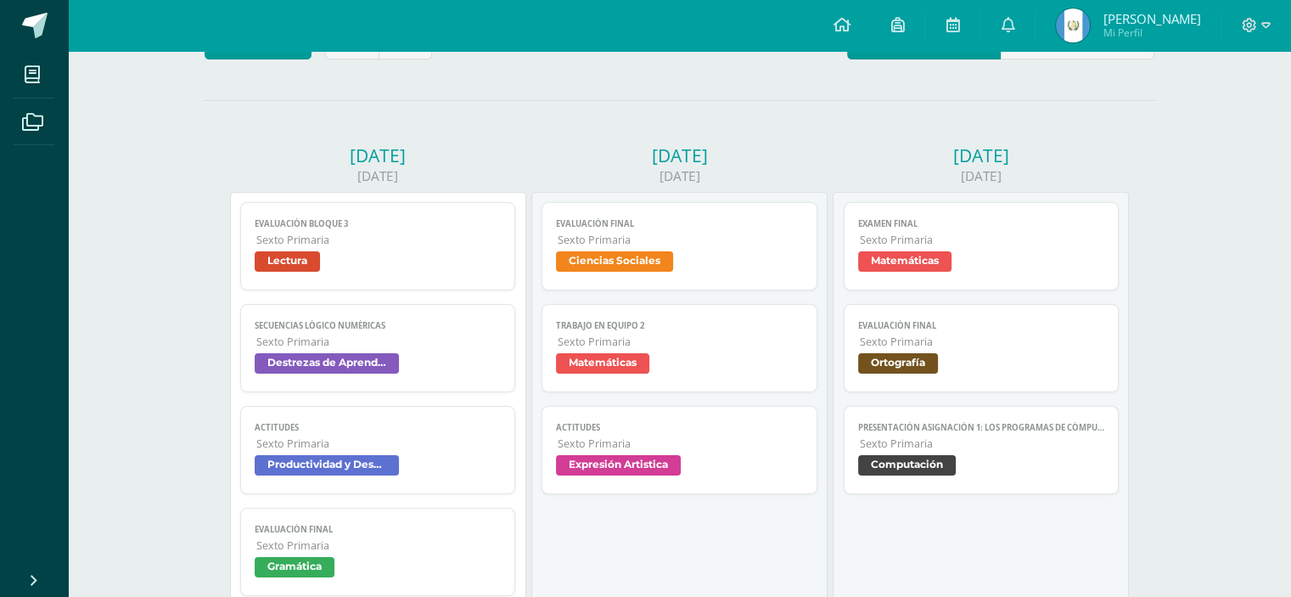
scroll to position [149, 0]
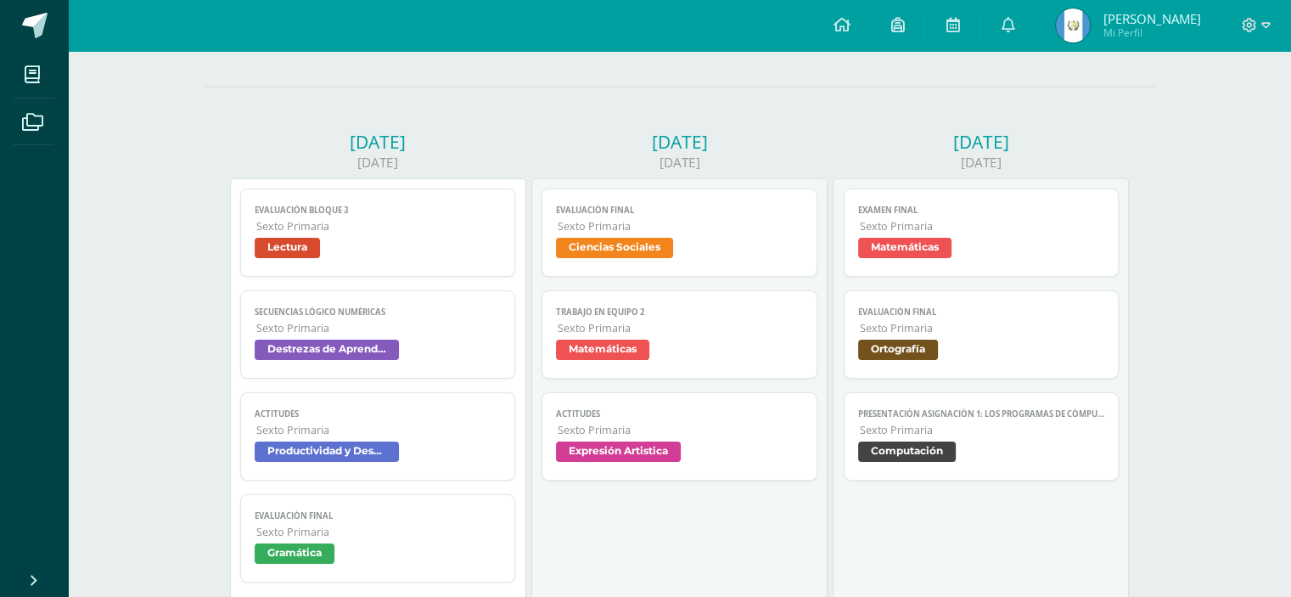
click at [916, 346] on span "Ortografía" at bounding box center [898, 350] width 80 height 20
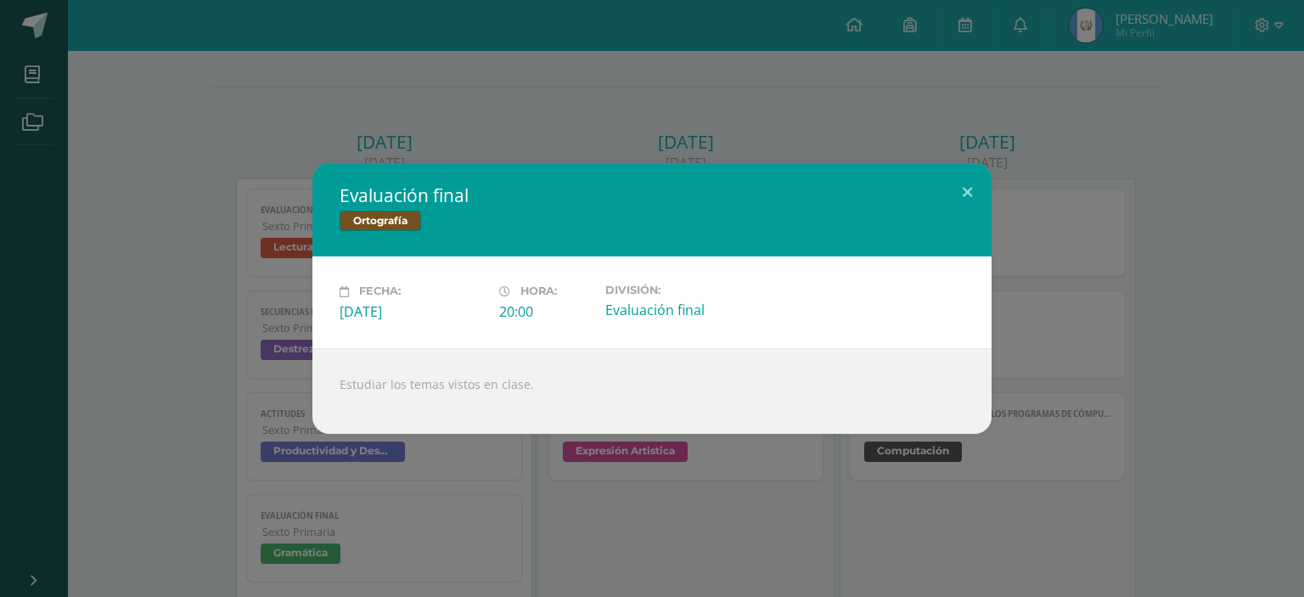
click at [660, 488] on div "Evaluación final Ortografía Fecha: Miércoles 30 de Julio Hora: 20:00 División: …" at bounding box center [652, 298] width 1304 height 597
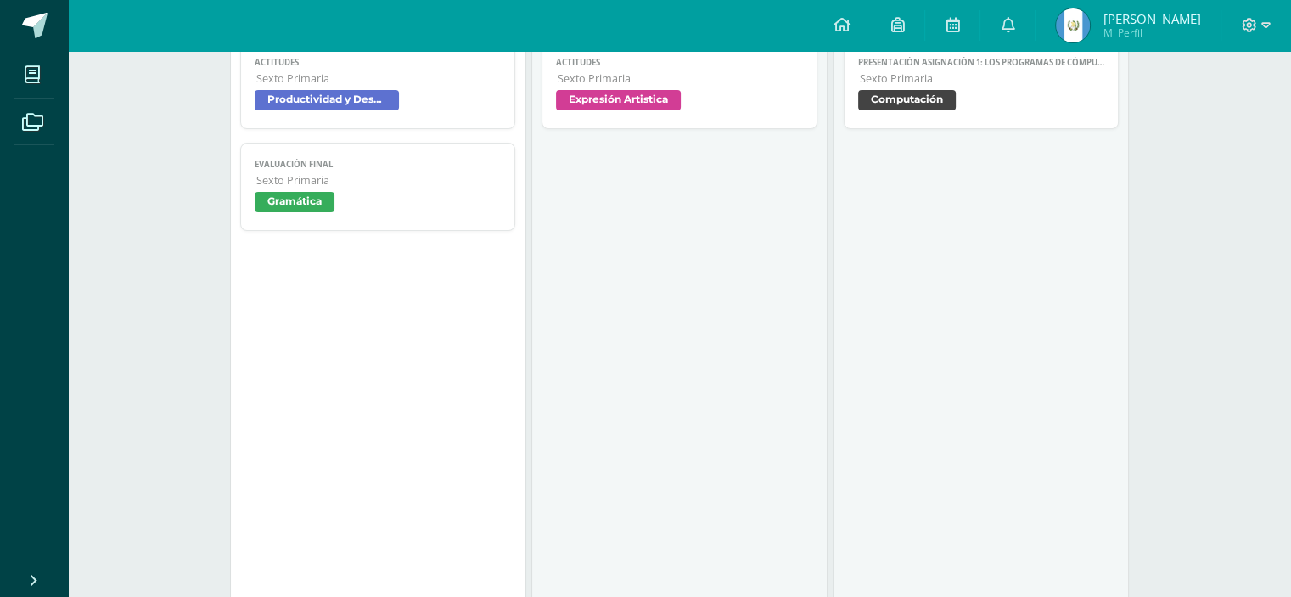
scroll to position [0, 0]
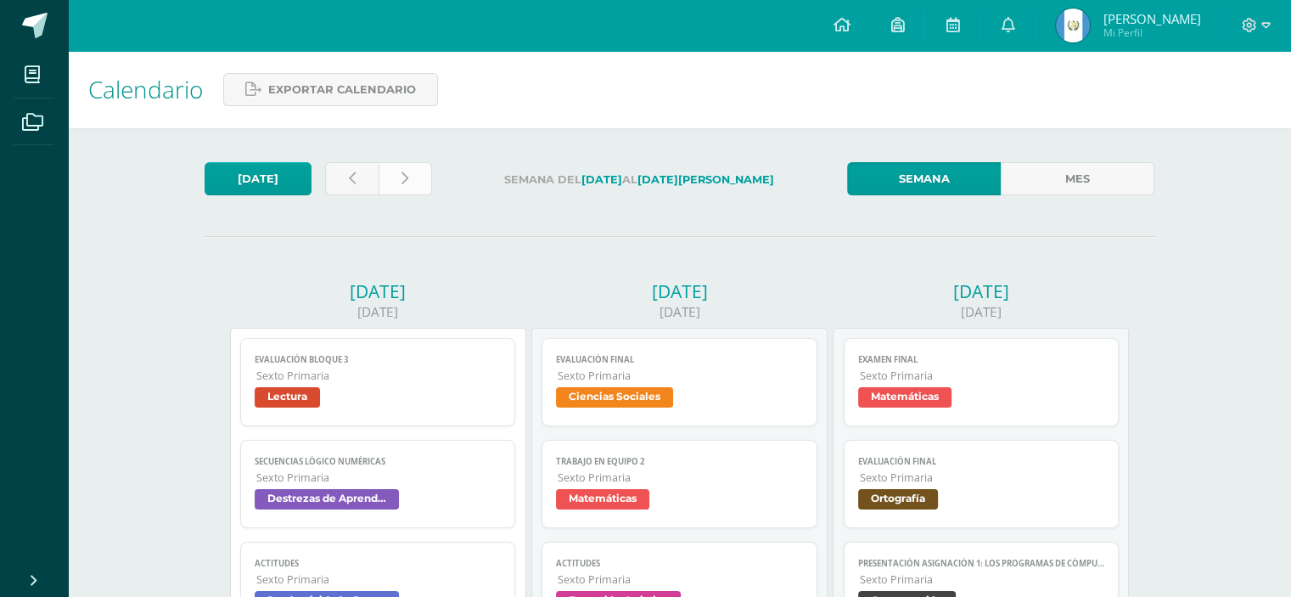
click at [427, 186] on link at bounding box center [405, 178] width 53 height 33
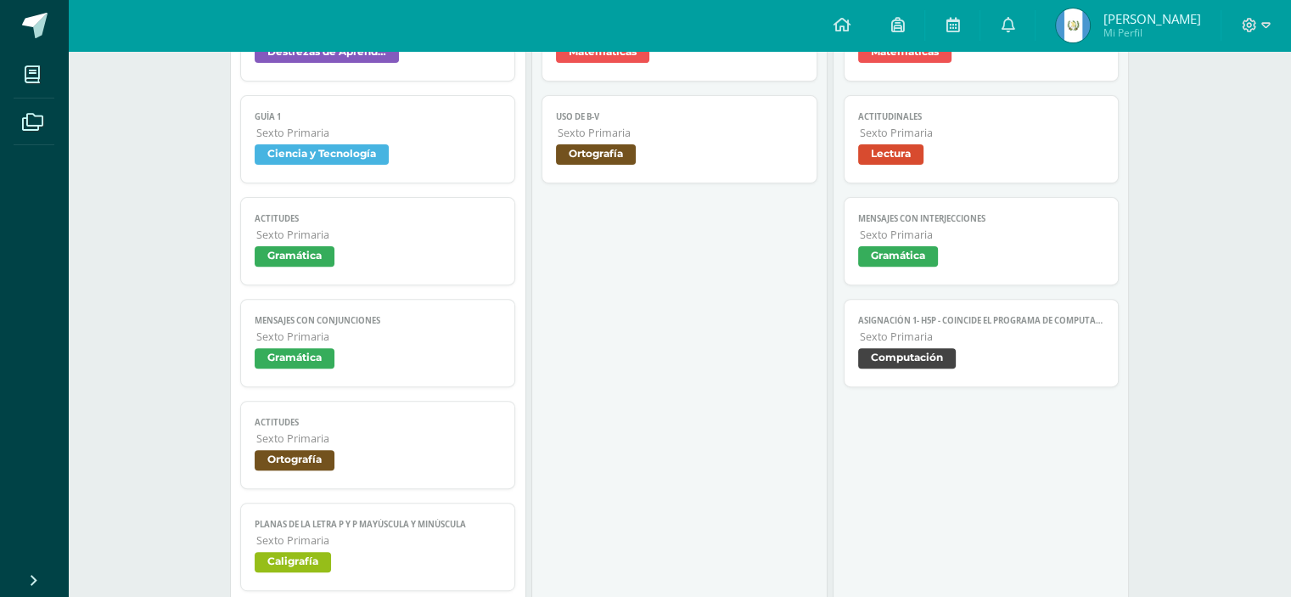
scroll to position [559, 0]
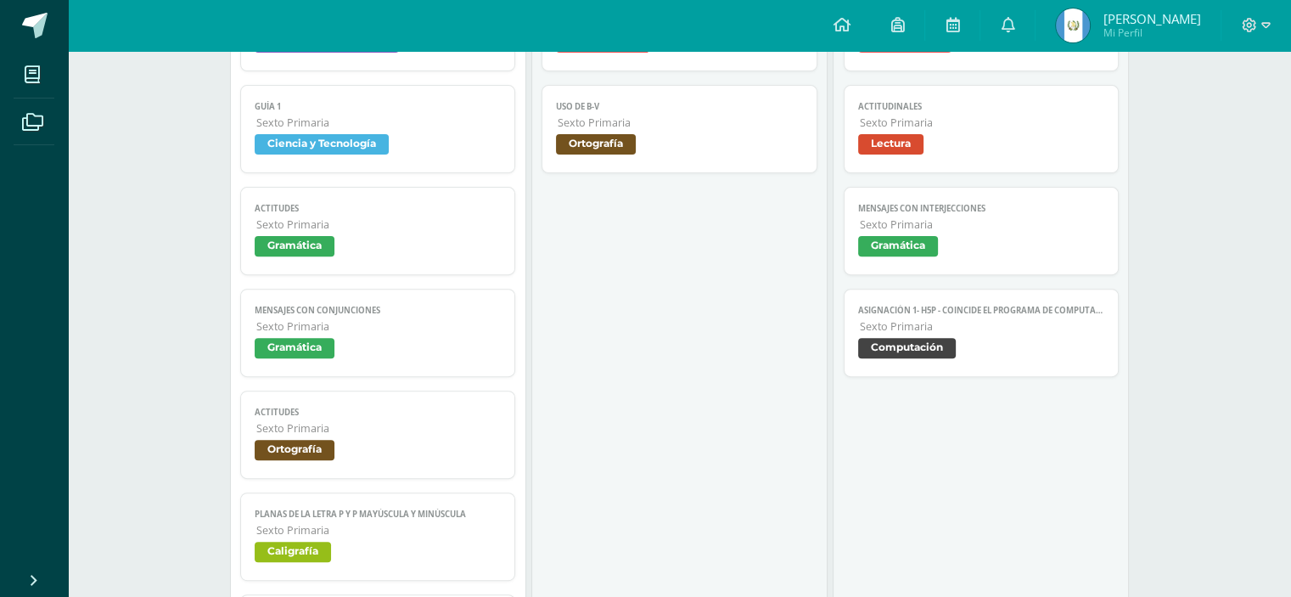
click at [343, 417] on link "Actitudes Sexto Primaria Ortografía" at bounding box center [378, 434] width 276 height 88
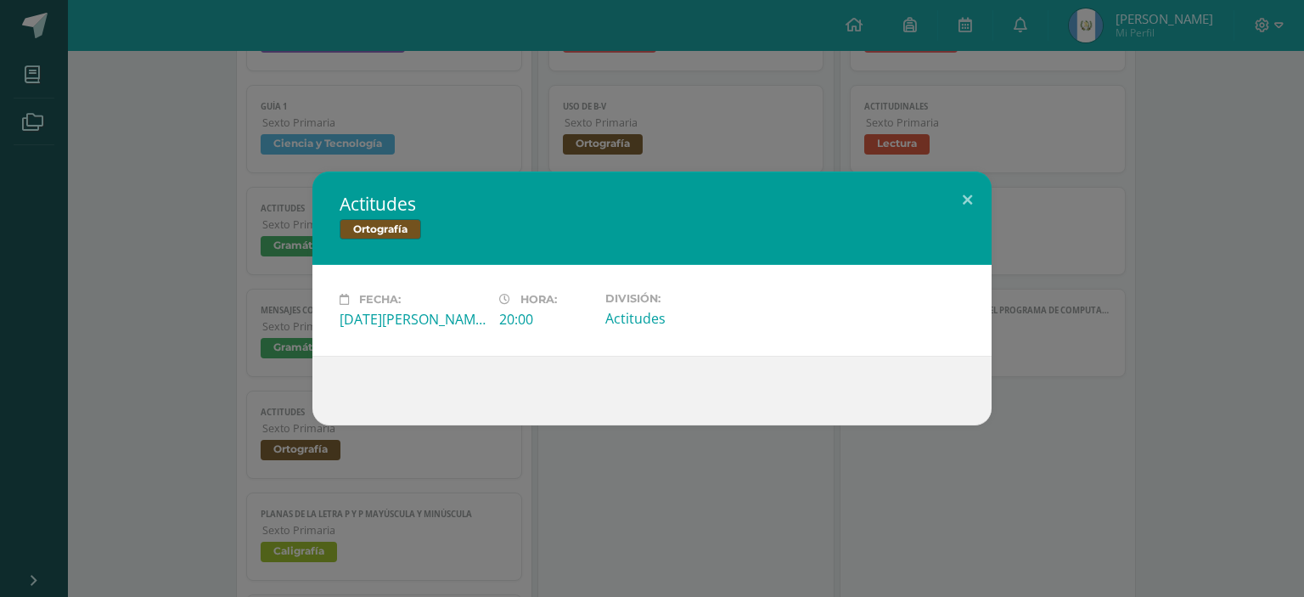
click at [193, 371] on div "Actitudes Ortografía Fecha: [DATE][PERSON_NAME] Hora: 20:00 División: Actitudes" at bounding box center [652, 298] width 1290 height 254
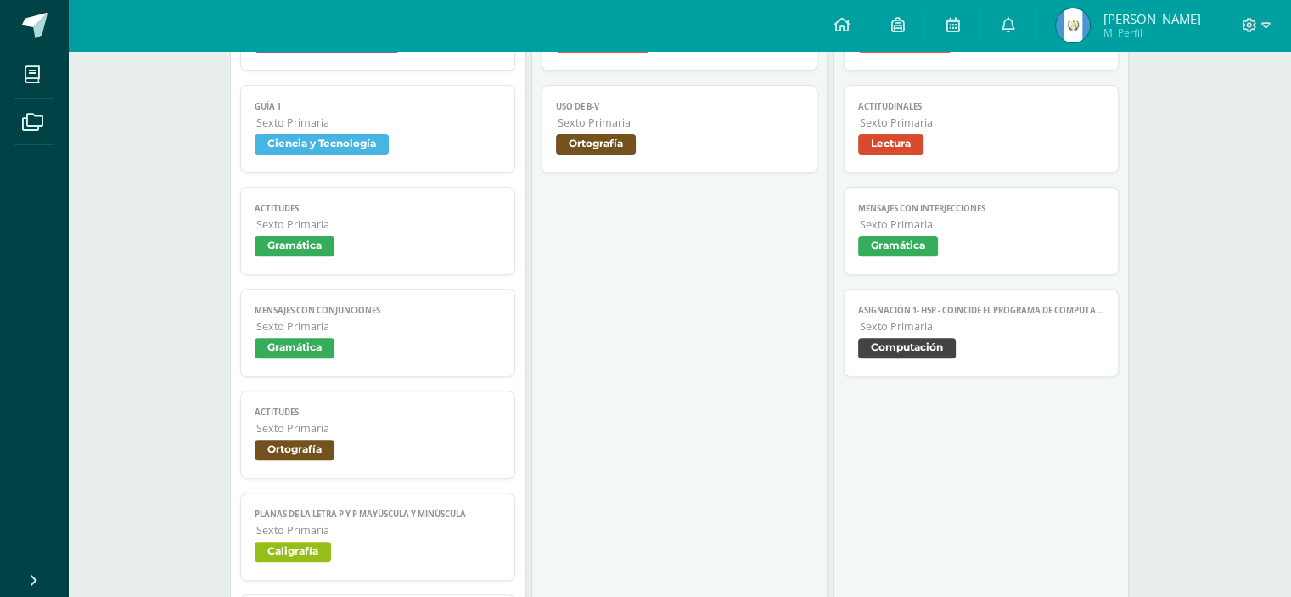
click at [344, 321] on span "Sexto Primaria" at bounding box center [378, 326] width 245 height 14
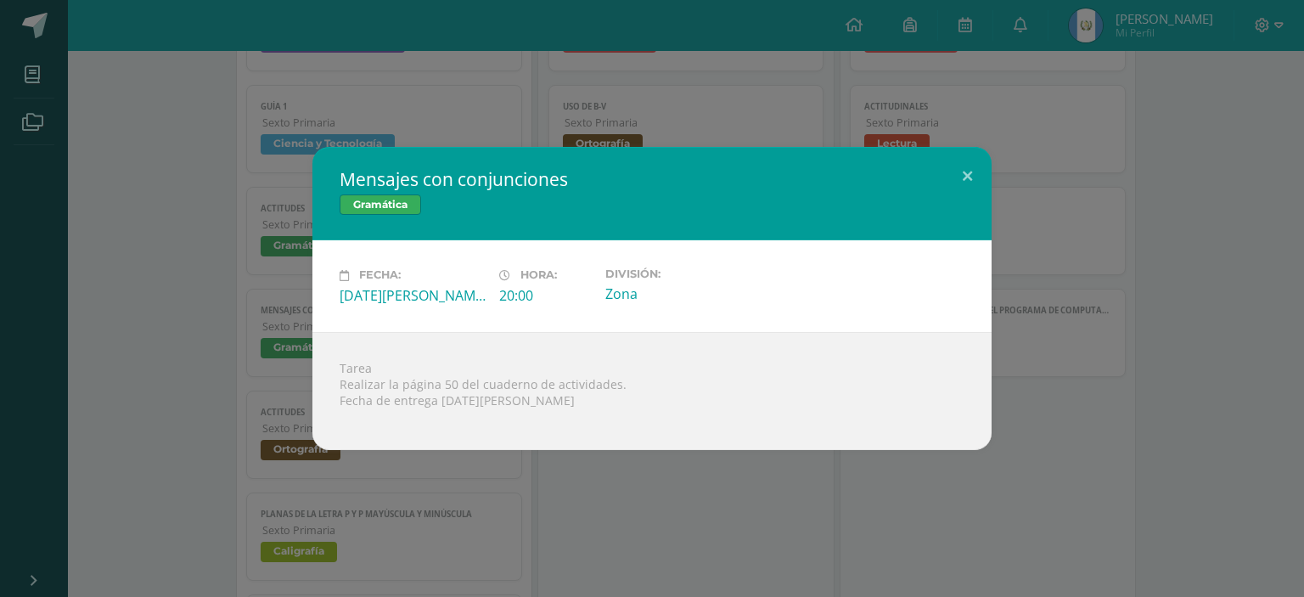
click at [243, 283] on div "Mensajes con conjunciones Gramática Fecha: [DATE][PERSON_NAME] Hora: 20:00 Divi…" at bounding box center [652, 298] width 1290 height 302
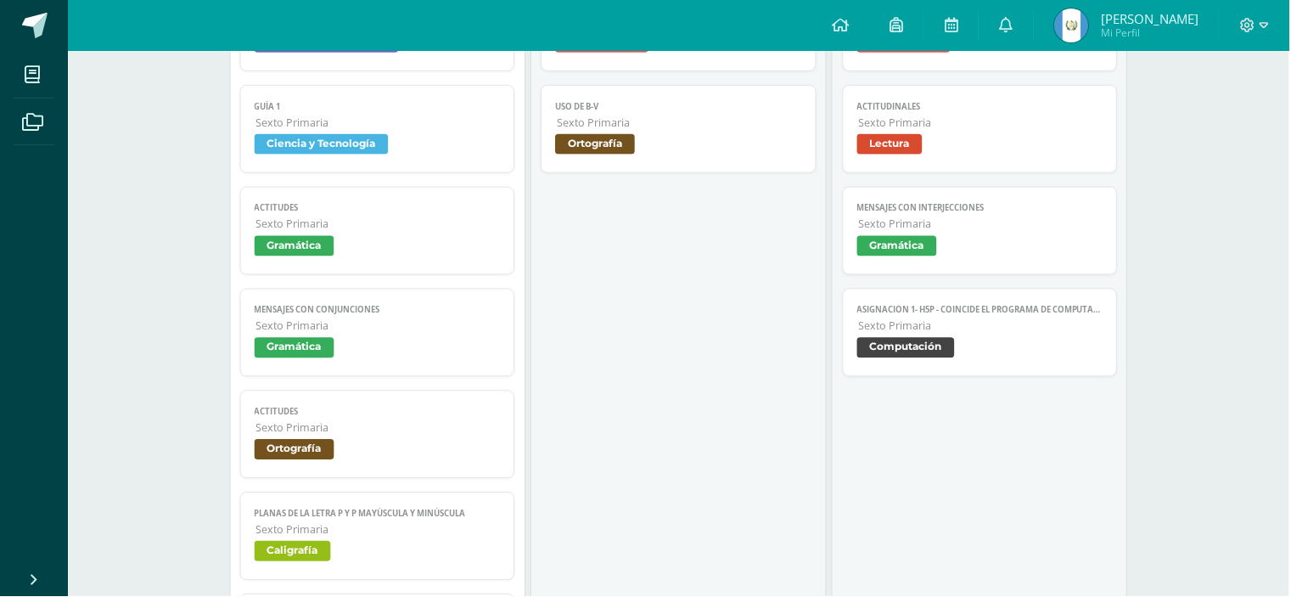
click at [268, 258] on span "Gramática" at bounding box center [378, 248] width 247 height 25
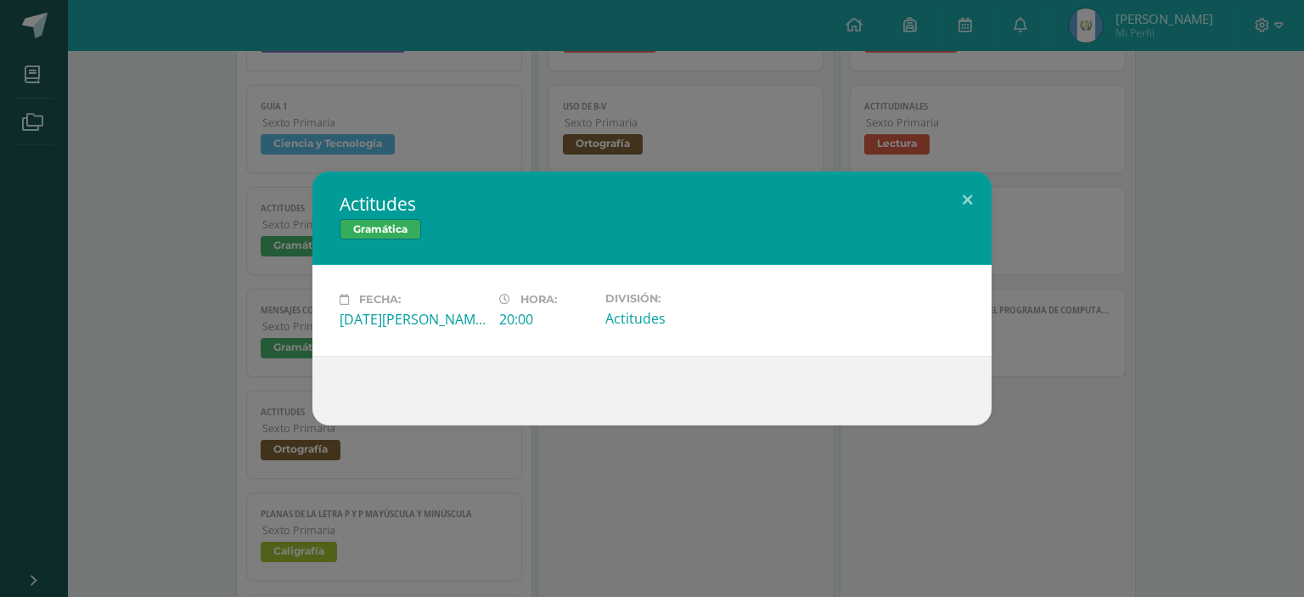
click at [233, 255] on div "Actitudes Gramática Fecha: Lunes 04 de Agosto Hora: 20:00 División: Actitudes" at bounding box center [652, 298] width 1290 height 254
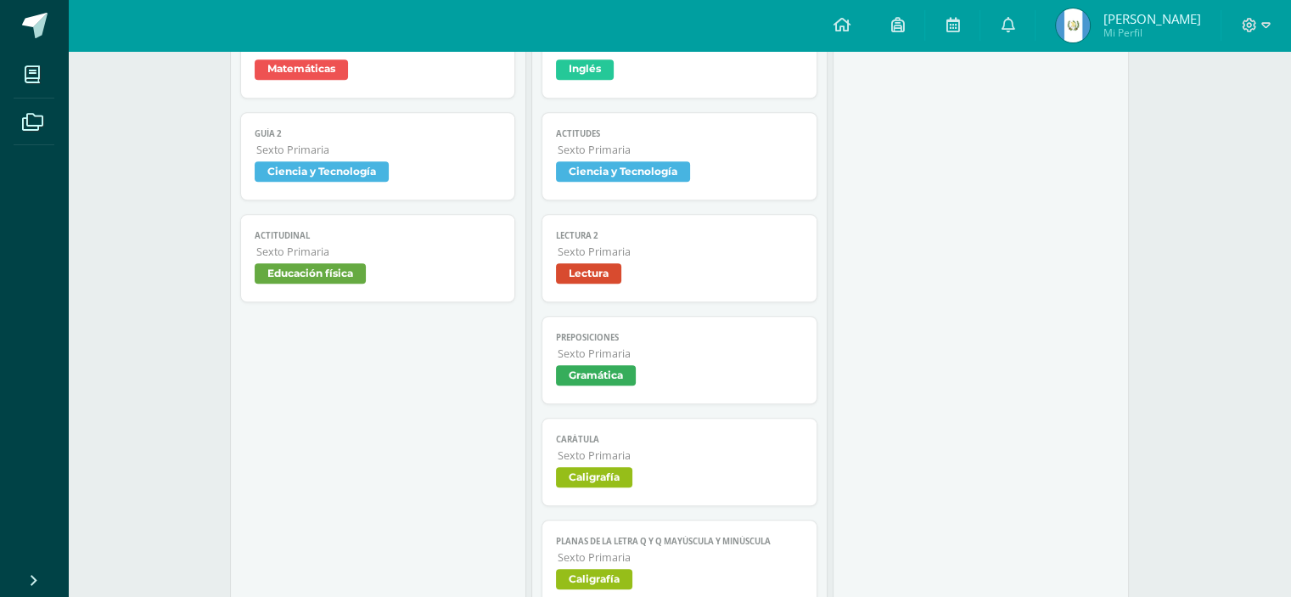
scroll to position [1681, 0]
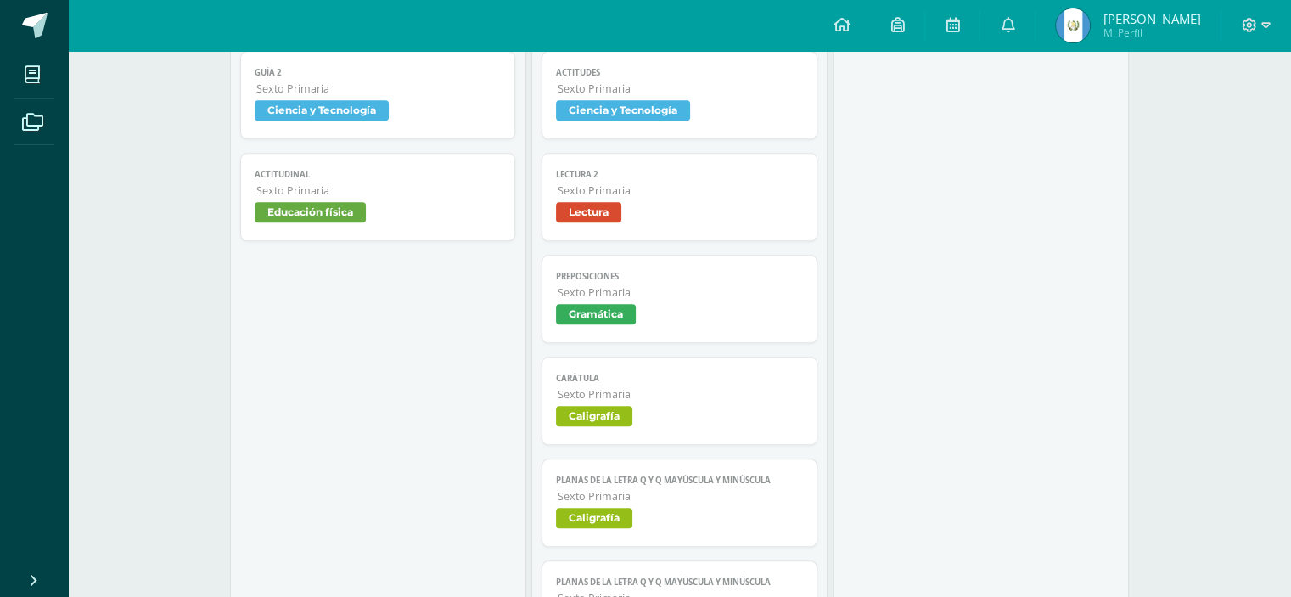
click at [624, 315] on span "Gramática" at bounding box center [596, 314] width 80 height 20
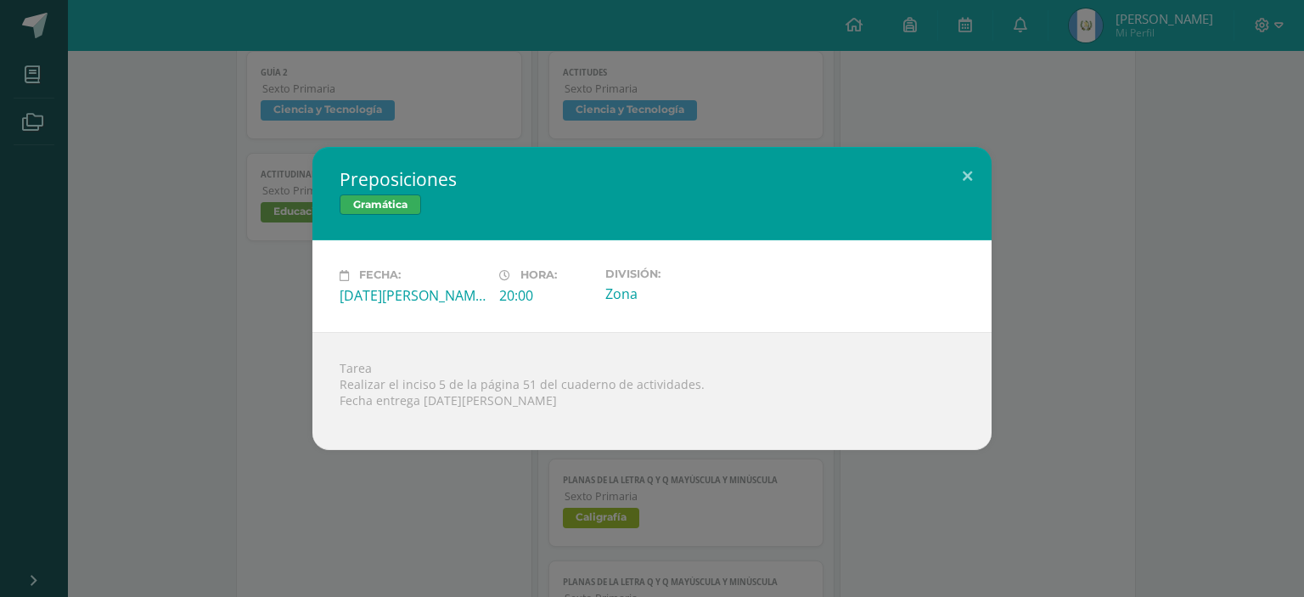
click at [278, 394] on div "Preposiciones Gramática Fecha: Viernes 08 de Agosto Hora: 20:00 División: Zona …" at bounding box center [652, 298] width 1290 height 302
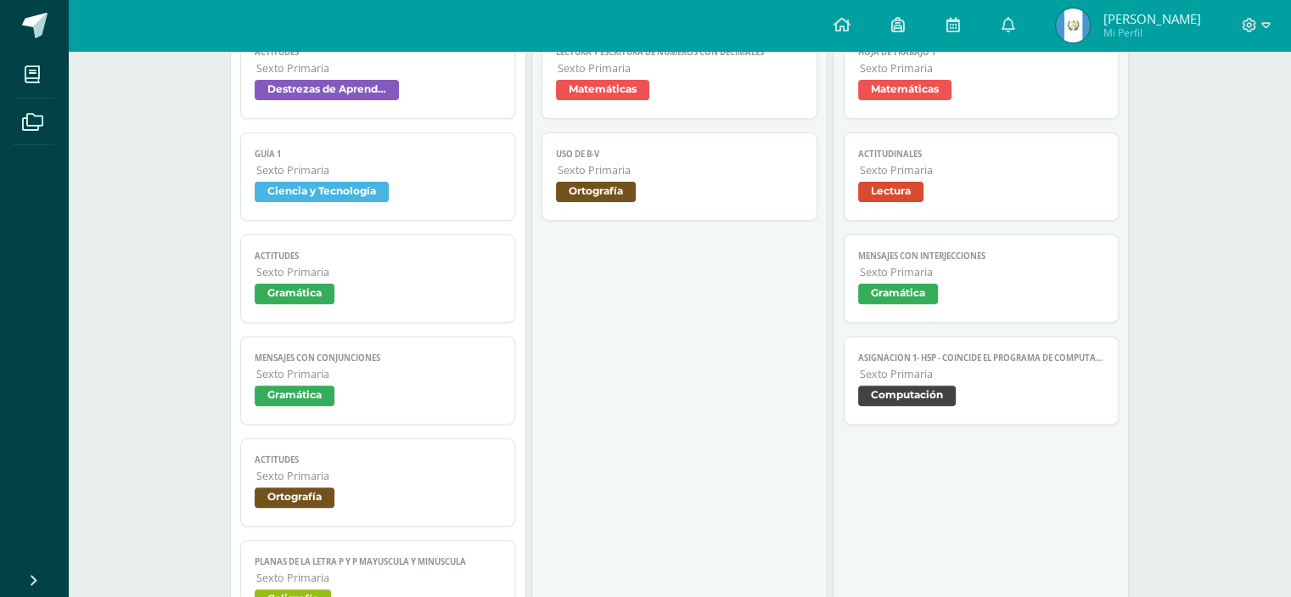
scroll to position [500, 0]
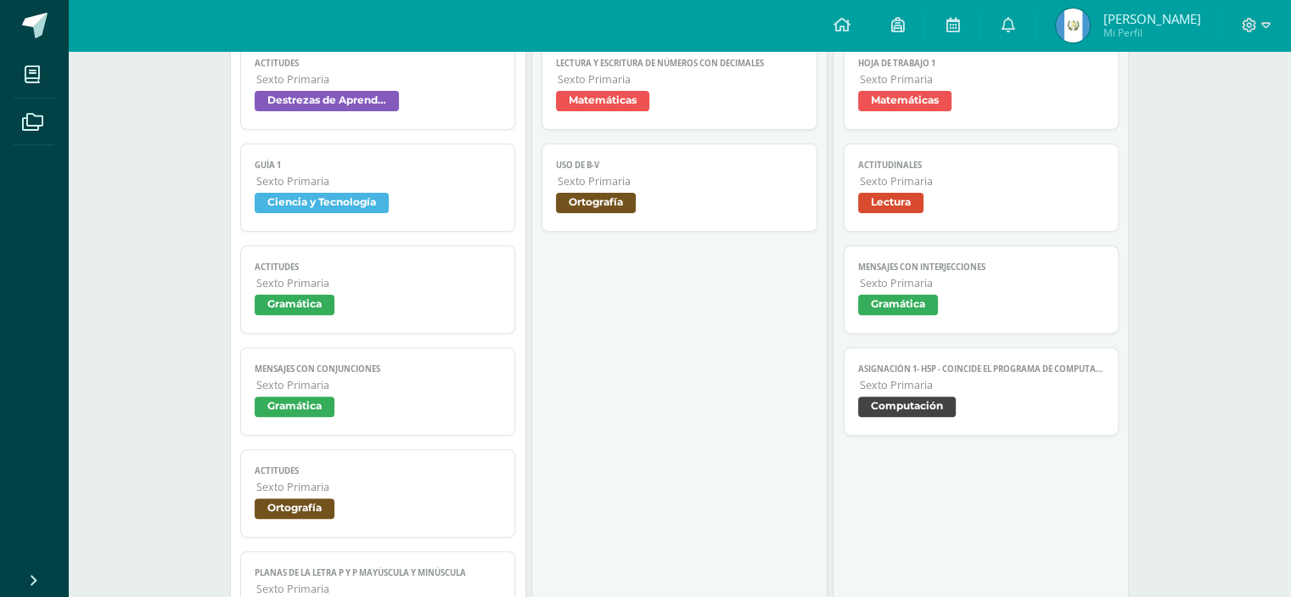
click at [854, 274] on link "Mensajes con interjecciones Sexto Primaria Gramática" at bounding box center [982, 289] width 276 height 88
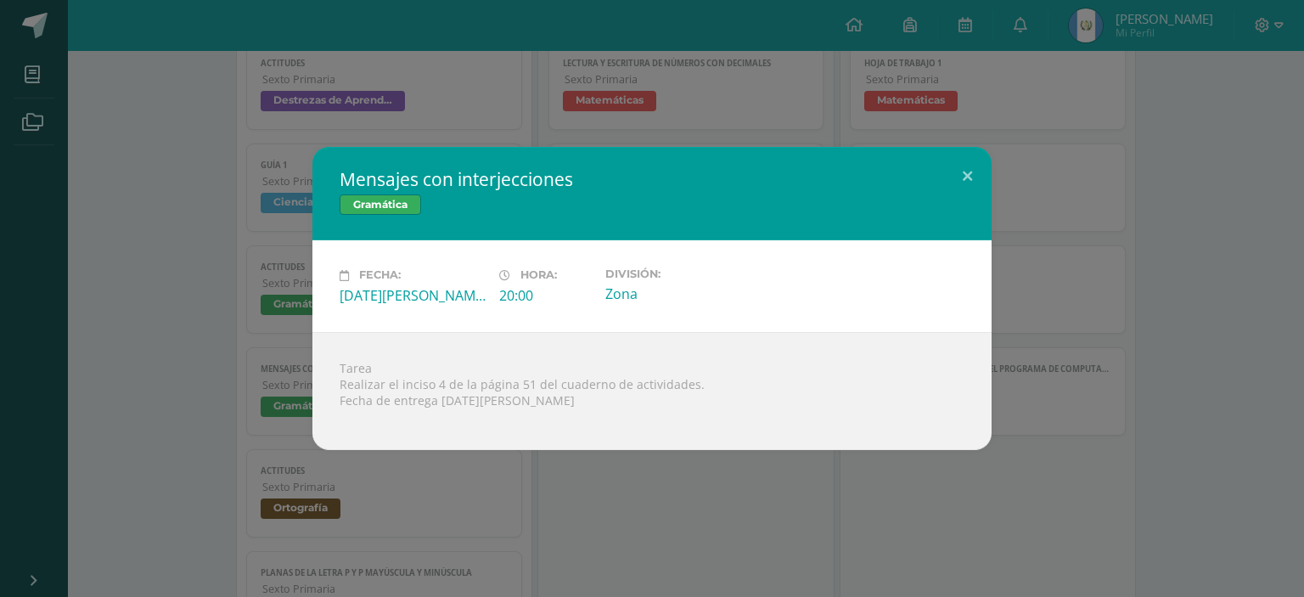
click at [946, 456] on div "Mensajes con interjecciones Gramática Fecha: Miércoles 06 de Agosto Hora: 20:00…" at bounding box center [652, 298] width 1304 height 597
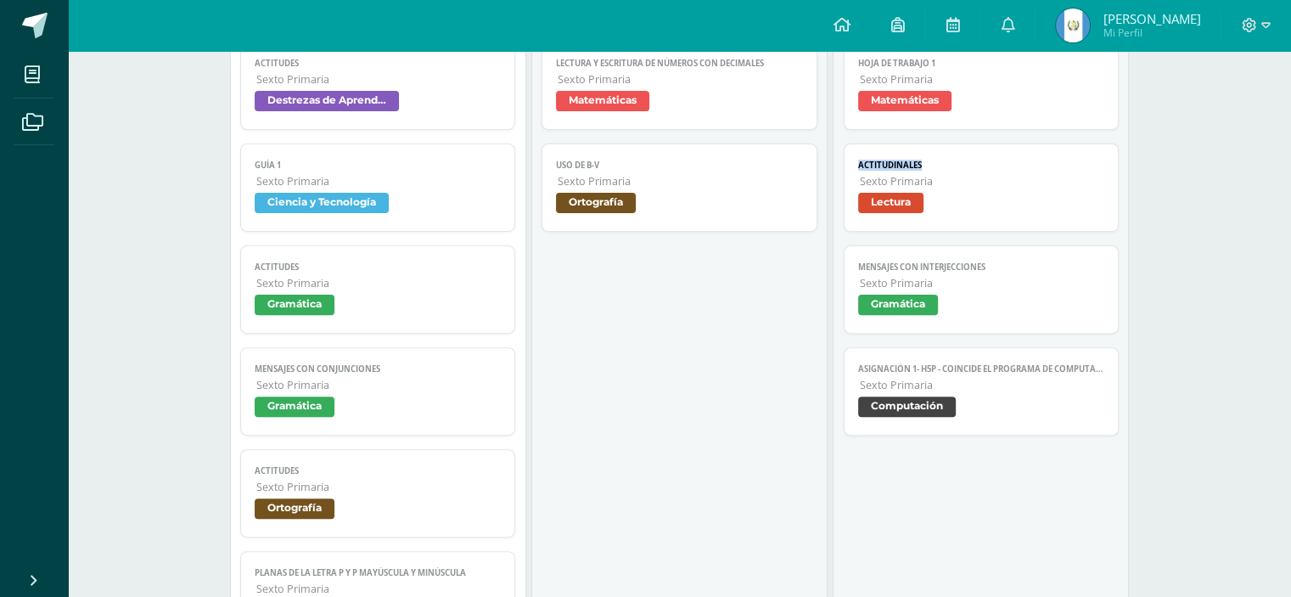
drag, startPoint x: 1285, startPoint y: 116, endPoint x: 1289, endPoint y: 161, distance: 45.2
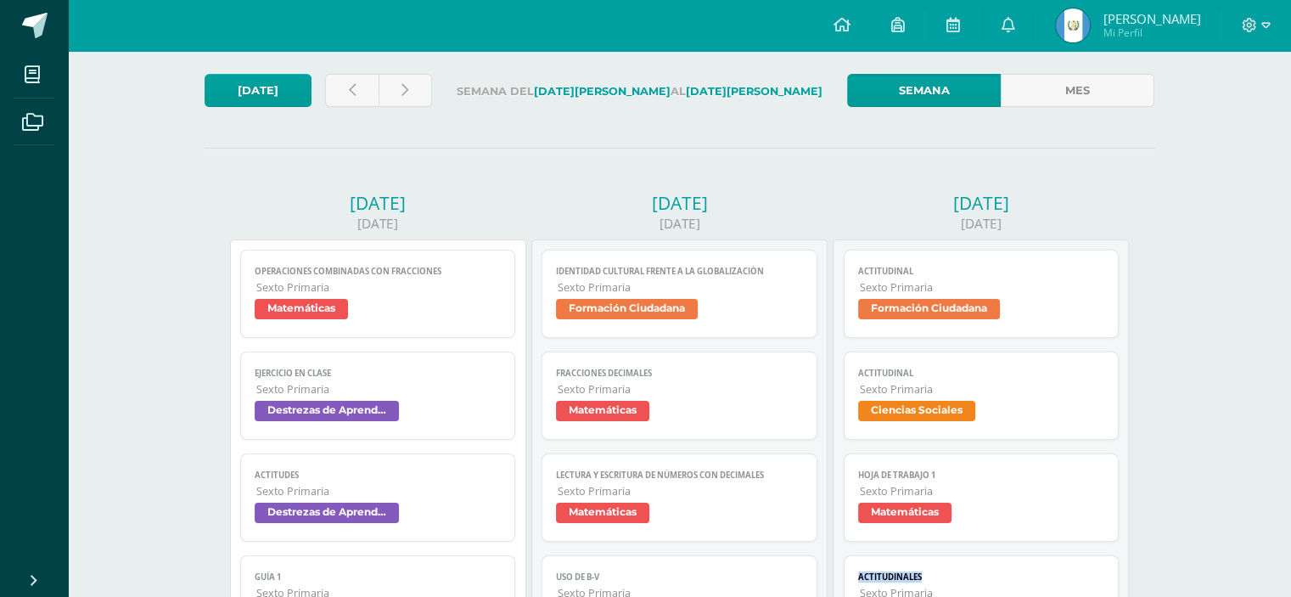
scroll to position [0, 0]
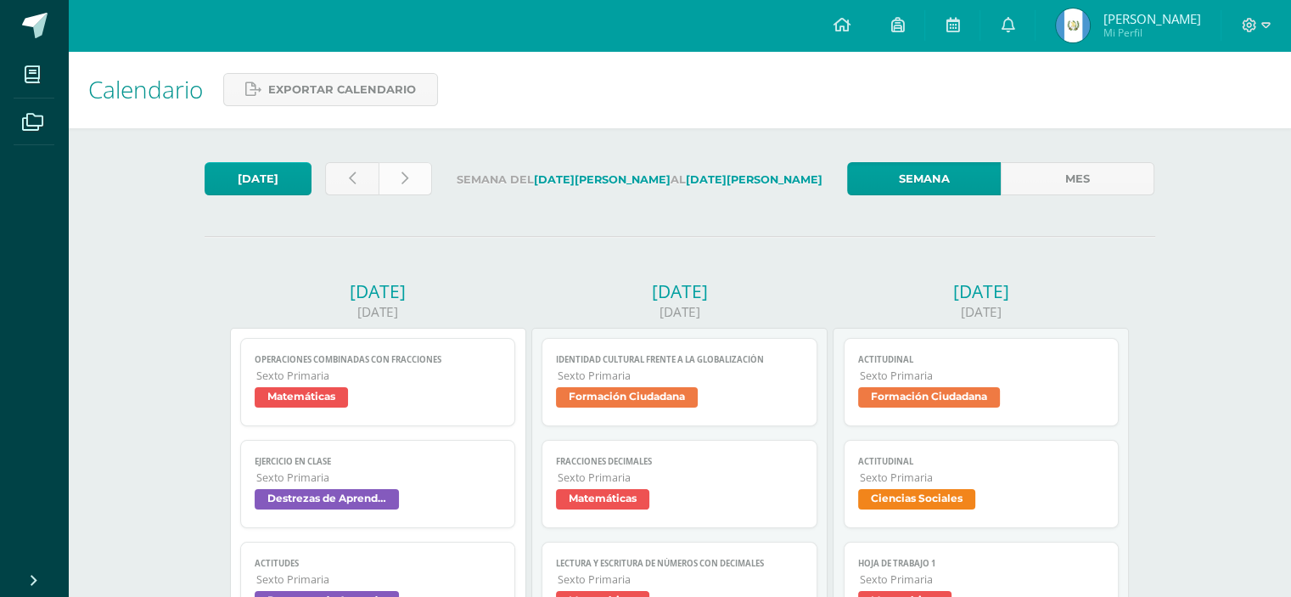
click at [403, 194] on link at bounding box center [405, 178] width 53 height 33
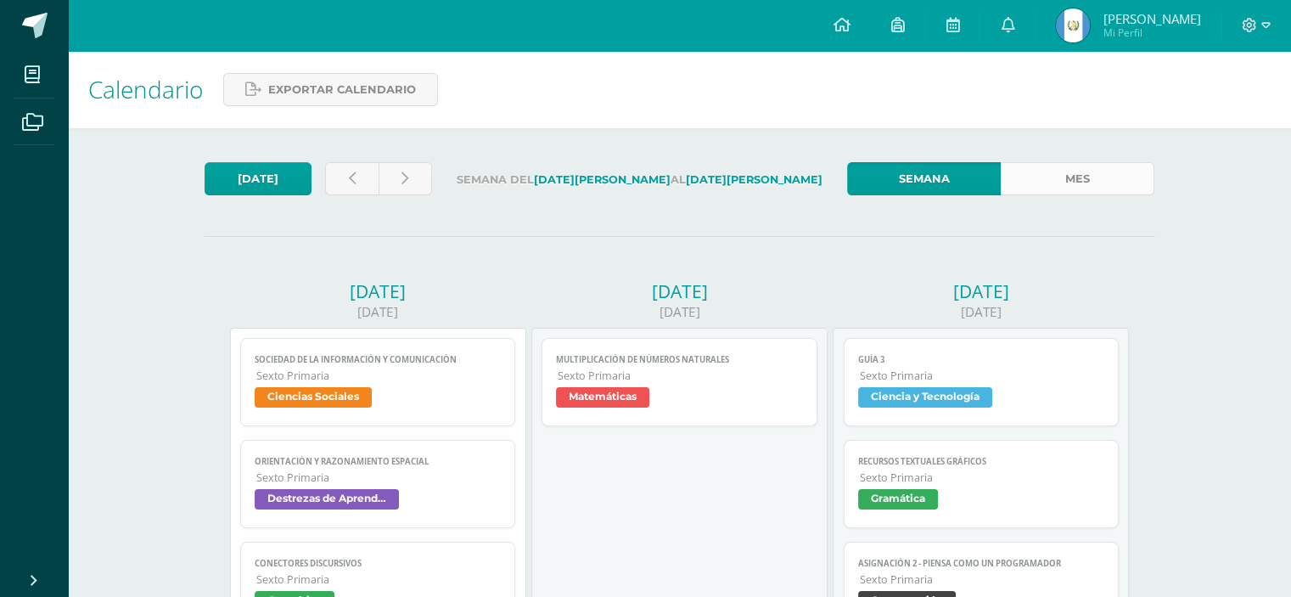
click at [1041, 171] on link "Mes" at bounding box center [1078, 178] width 154 height 33
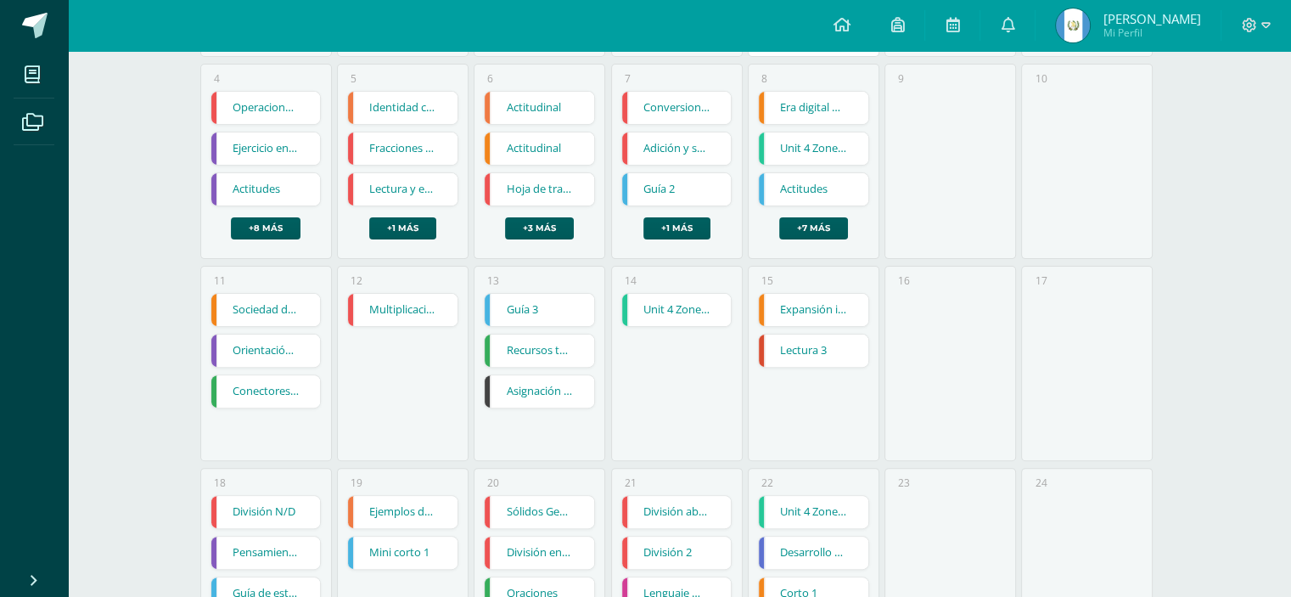
scroll to position [443, 0]
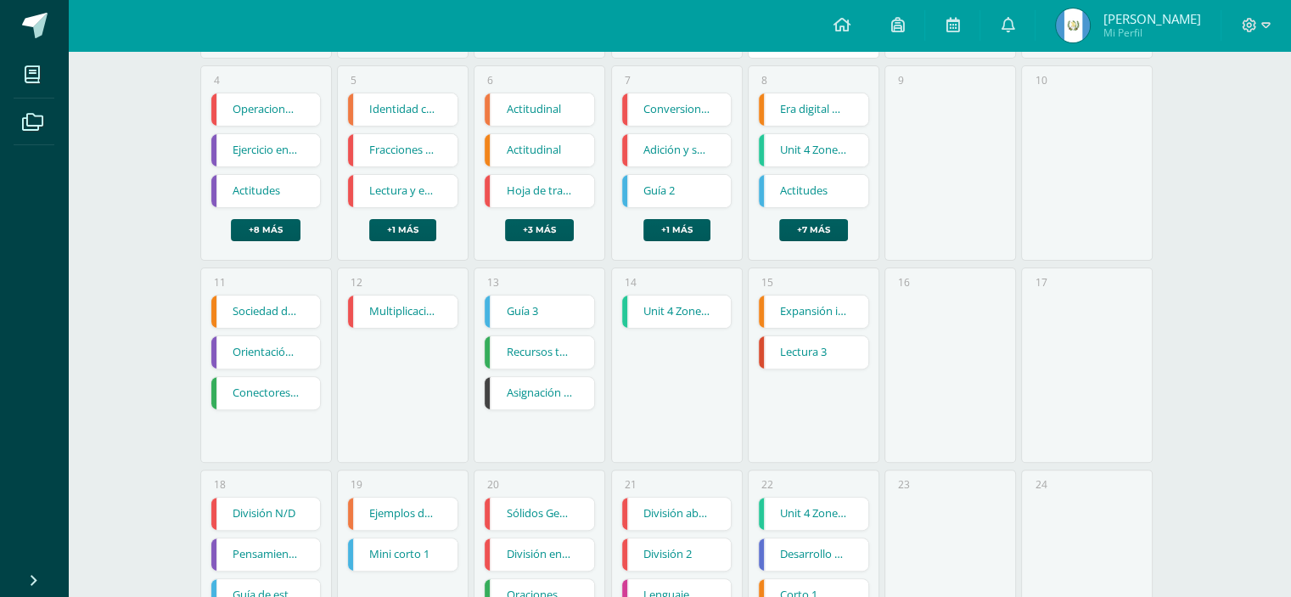
click at [519, 387] on link "Asignación 2 - Piensa como un programador" at bounding box center [540, 393] width 110 height 32
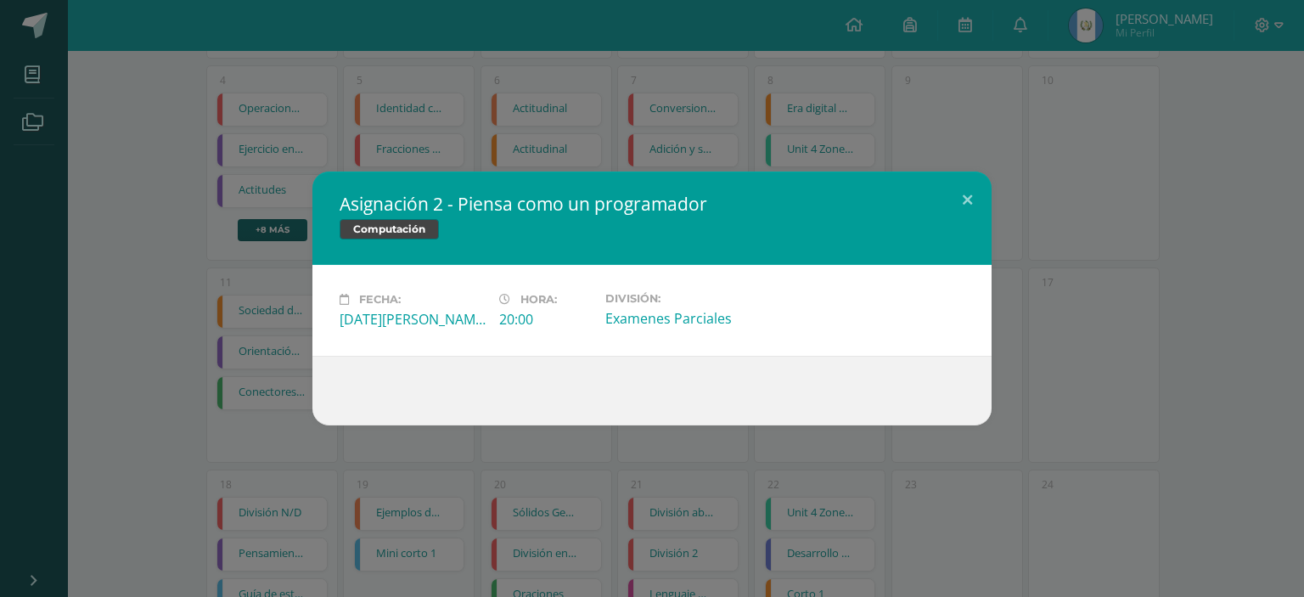
click at [418, 438] on div "Asignación 2 - Piensa como un programador Computación Fecha: [DATE][PERSON_NAME…" at bounding box center [652, 298] width 1304 height 597
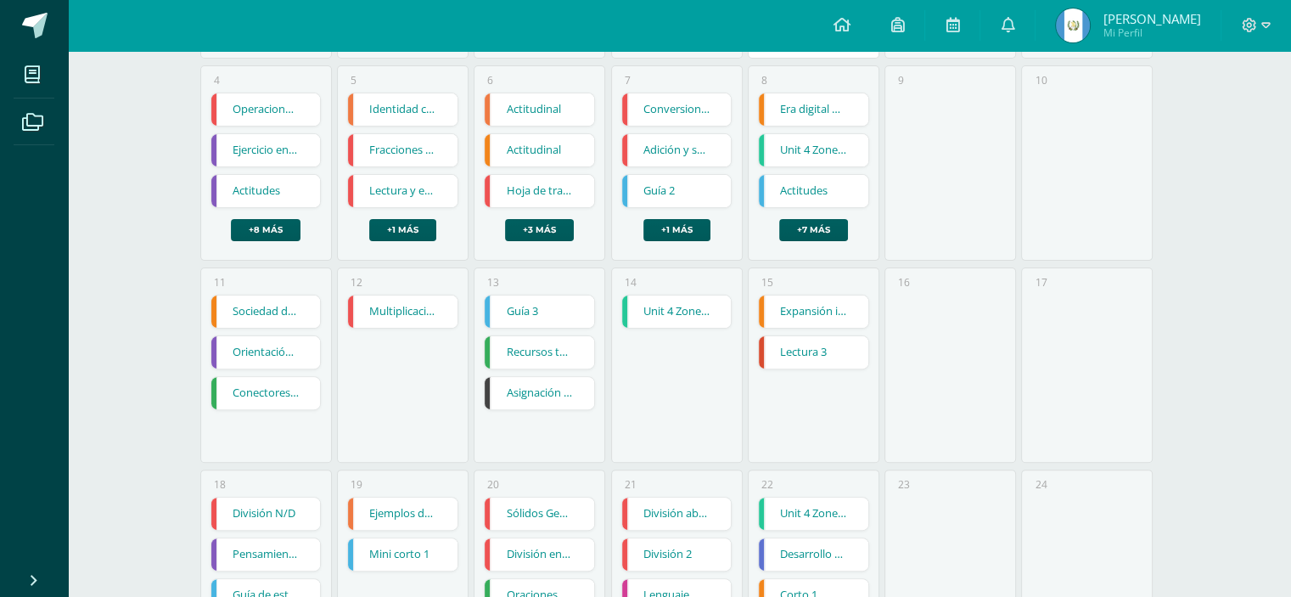
click at [813, 348] on link "Lectura 3" at bounding box center [814, 352] width 110 height 32
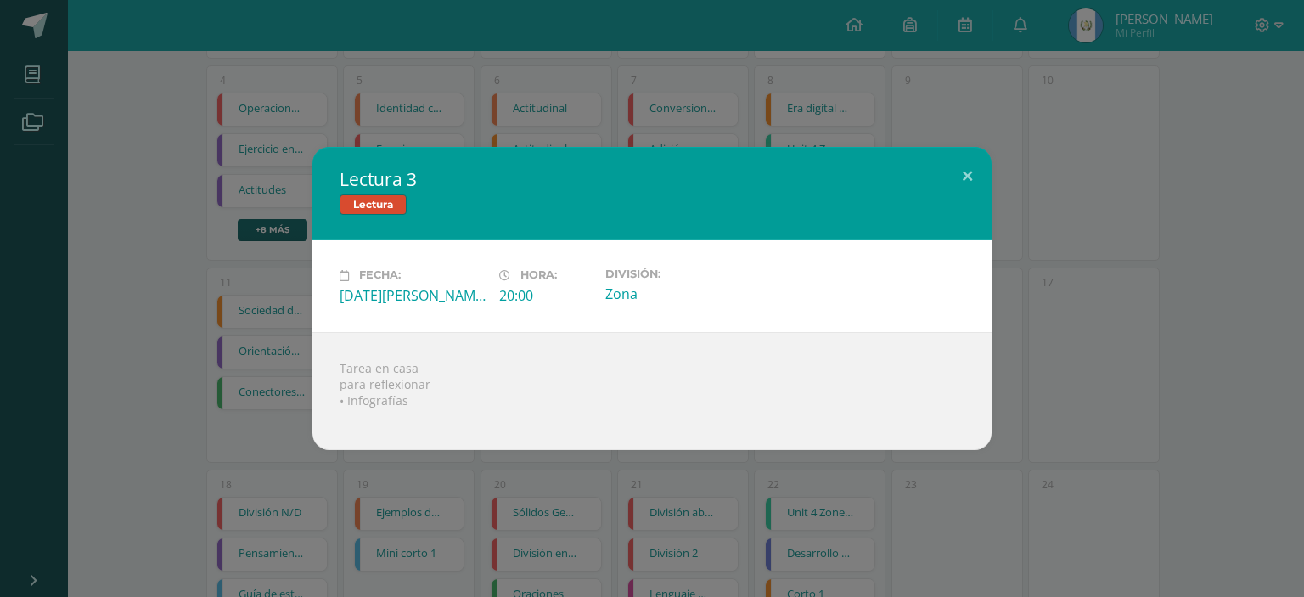
click at [722, 472] on div "Lectura 3 Lectura Fecha: [DATE][PERSON_NAME] Hora: 20:00 División: Zona Tarea e…" at bounding box center [652, 298] width 1304 height 597
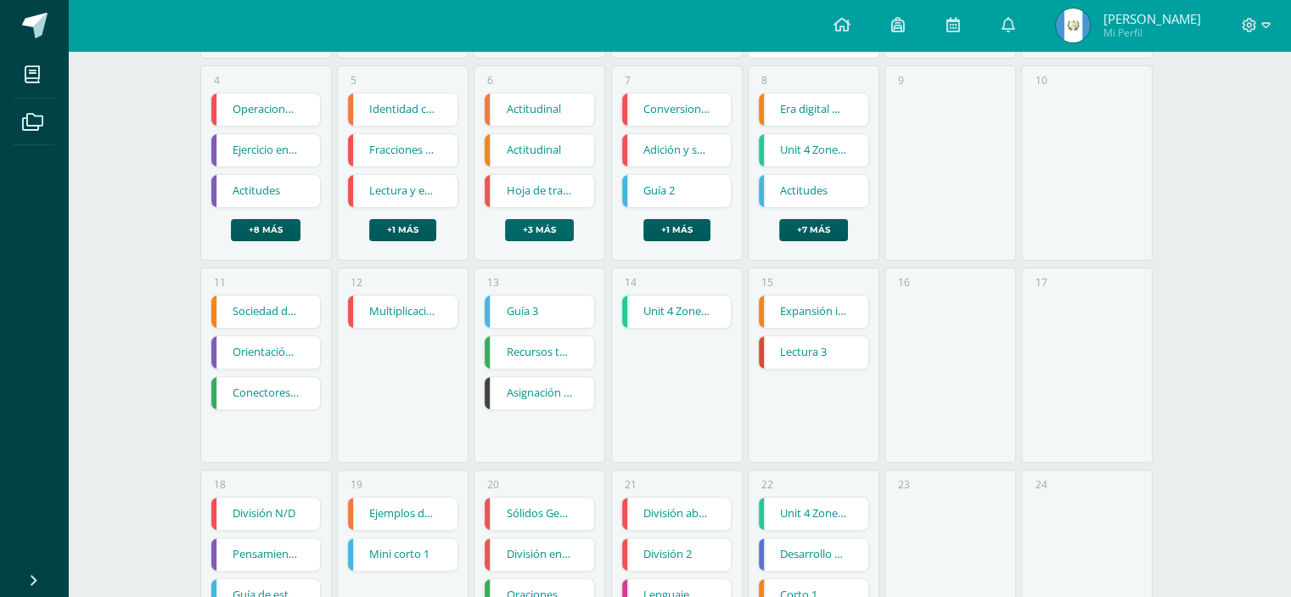
click at [552, 220] on link "+3 más" at bounding box center [539, 230] width 69 height 22
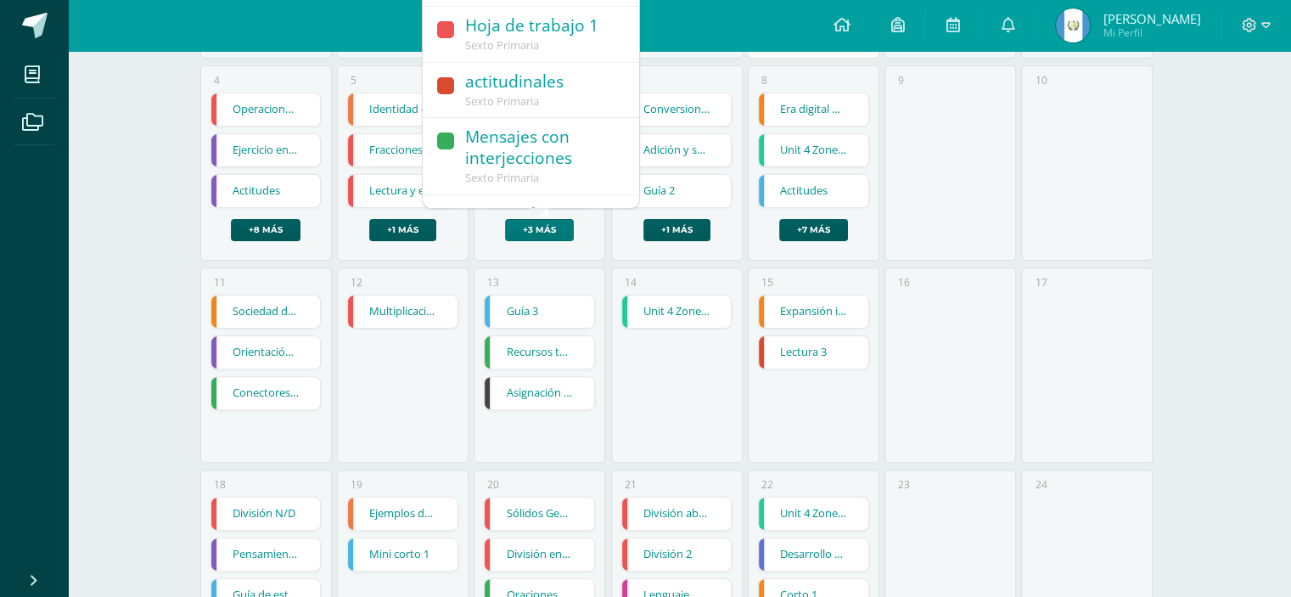
scroll to position [98, 0]
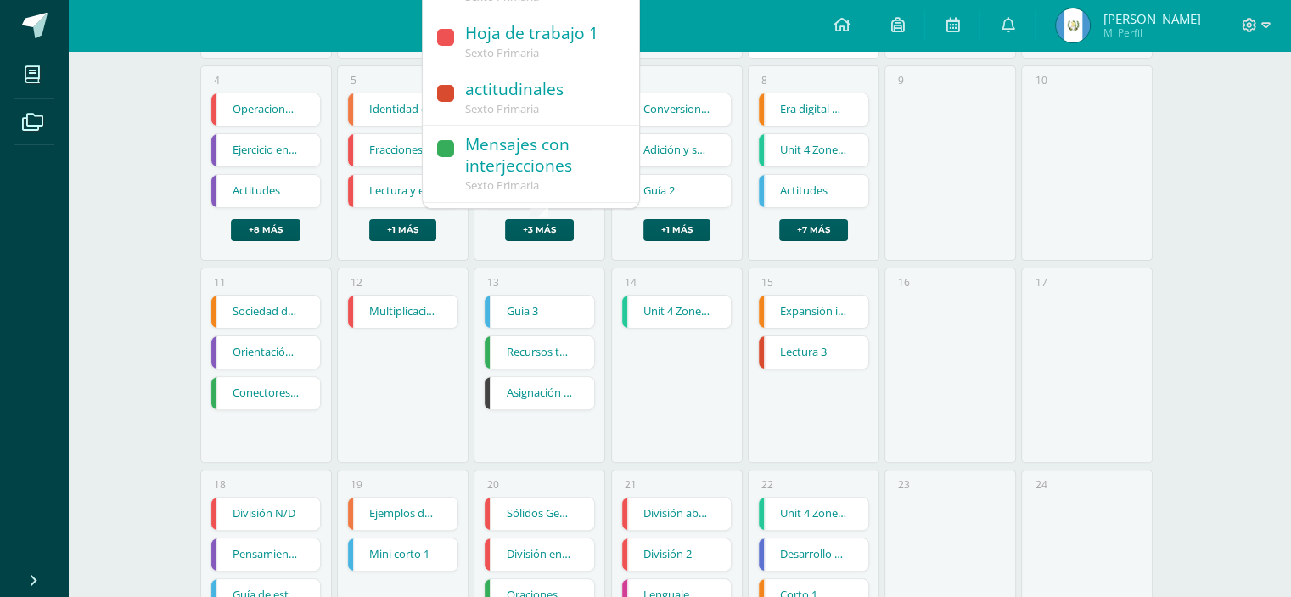
click at [1240, 268] on div "Calendario Exportar calendario [DATE] [DATE] Semana Mes [DATE] [DATE] [DATE] [D…" at bounding box center [679, 258] width 1223 height 1300
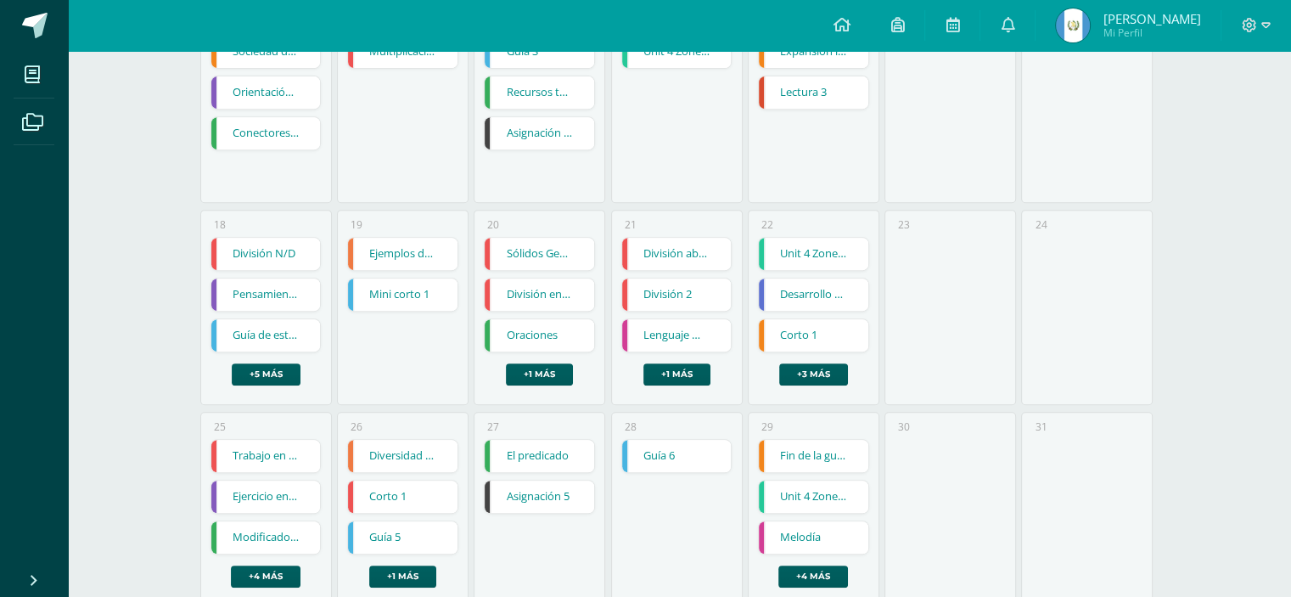
scroll to position [753, 0]
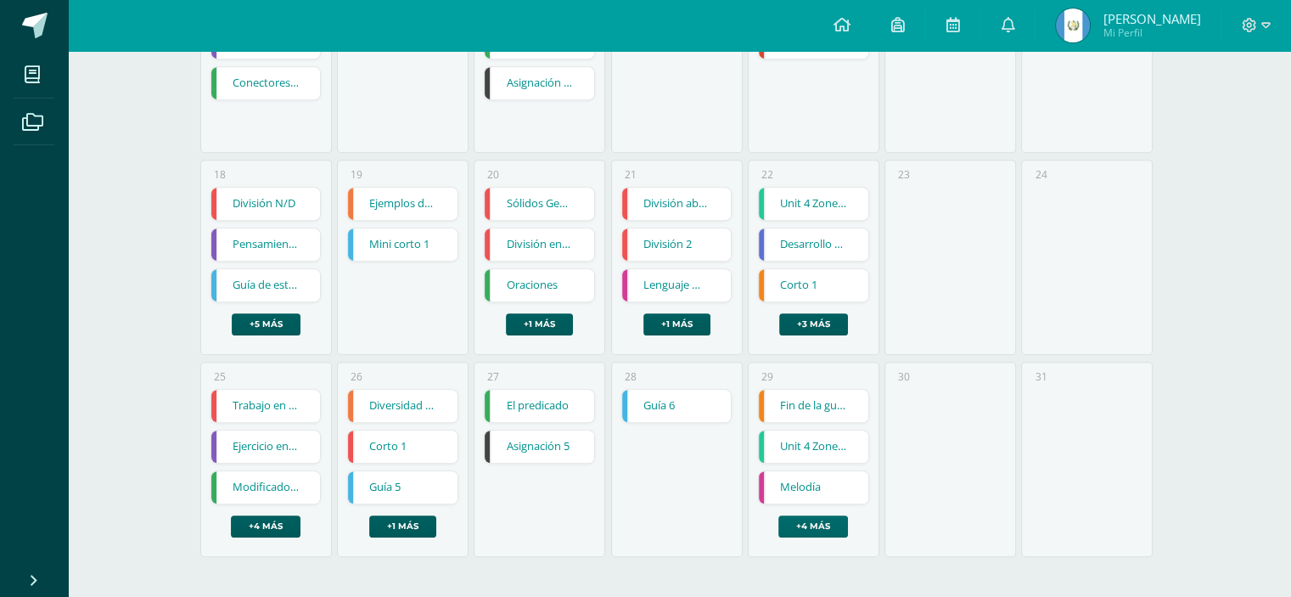
click at [812, 525] on link "+4 más" at bounding box center [813, 526] width 70 height 22
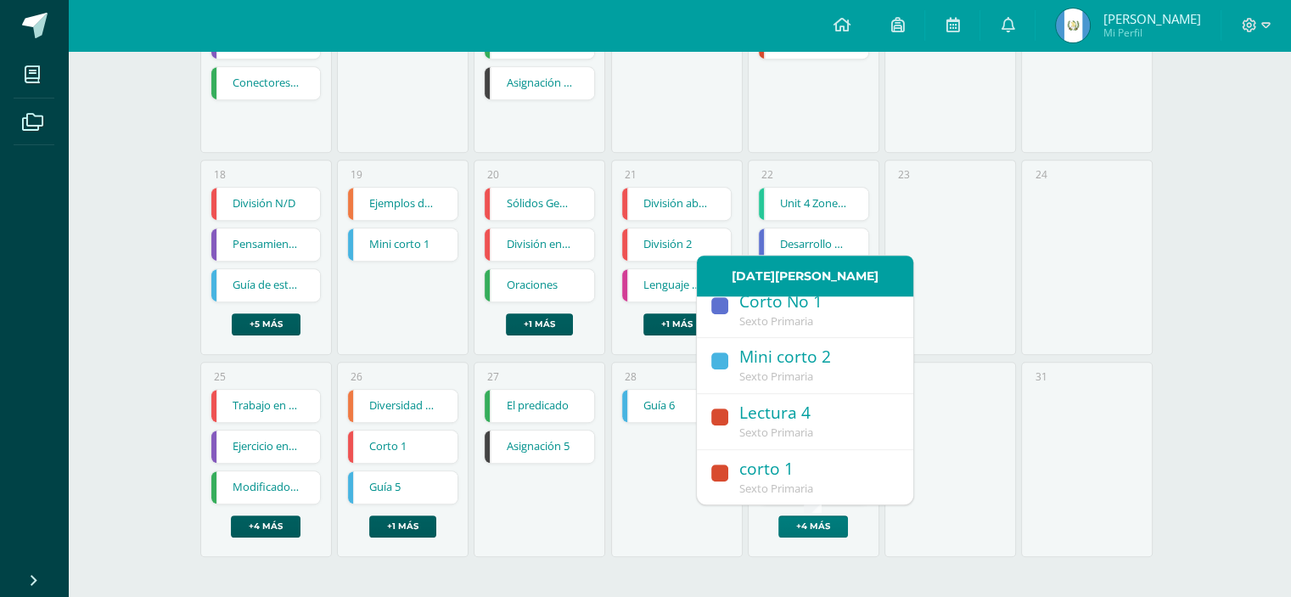
scroll to position [219, 0]
click at [344, 553] on div "26 Diversidad cultural Diversidad cultural Formación Ciudadana Cargando conteni…" at bounding box center [403, 459] width 132 height 195
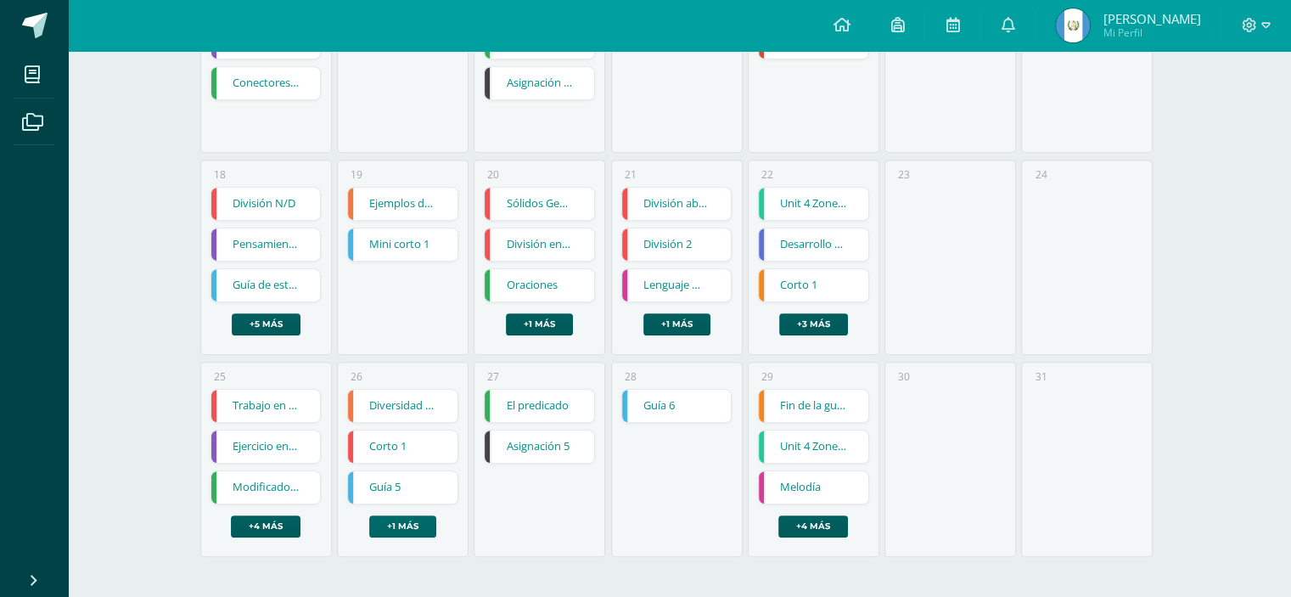
click at [417, 520] on link "+1 más" at bounding box center [402, 526] width 67 height 22
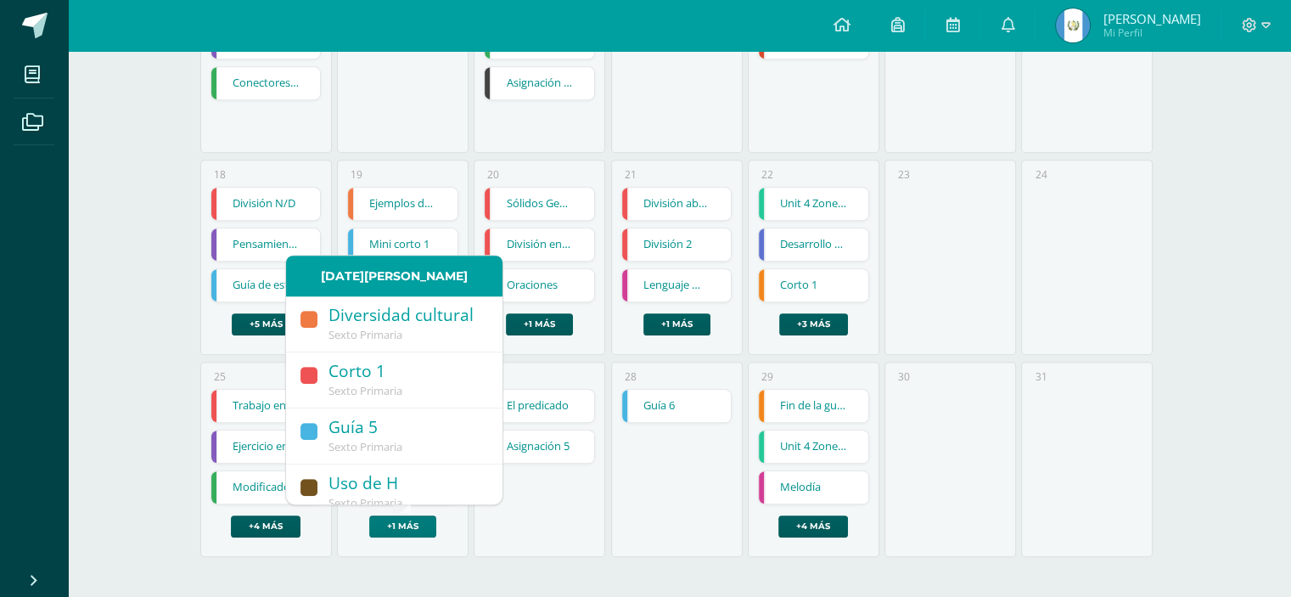
scroll to position [12, 0]
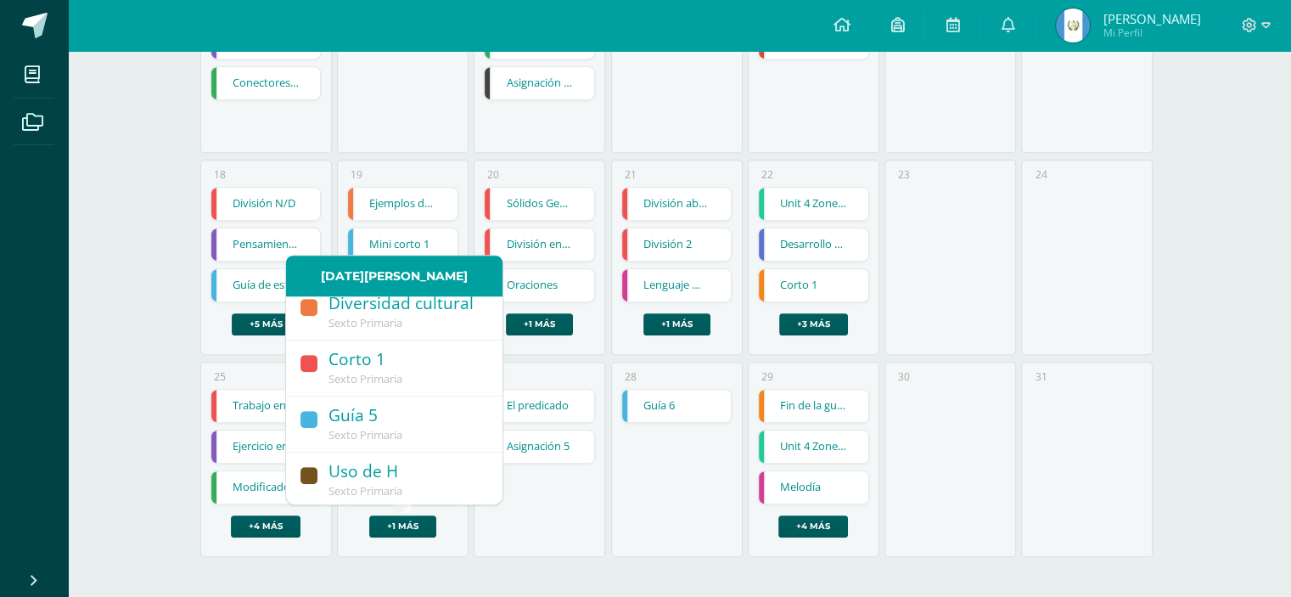
click at [917, 379] on div "30" at bounding box center [951, 459] width 132 height 195
